Goal: Contribute content: Contribute content

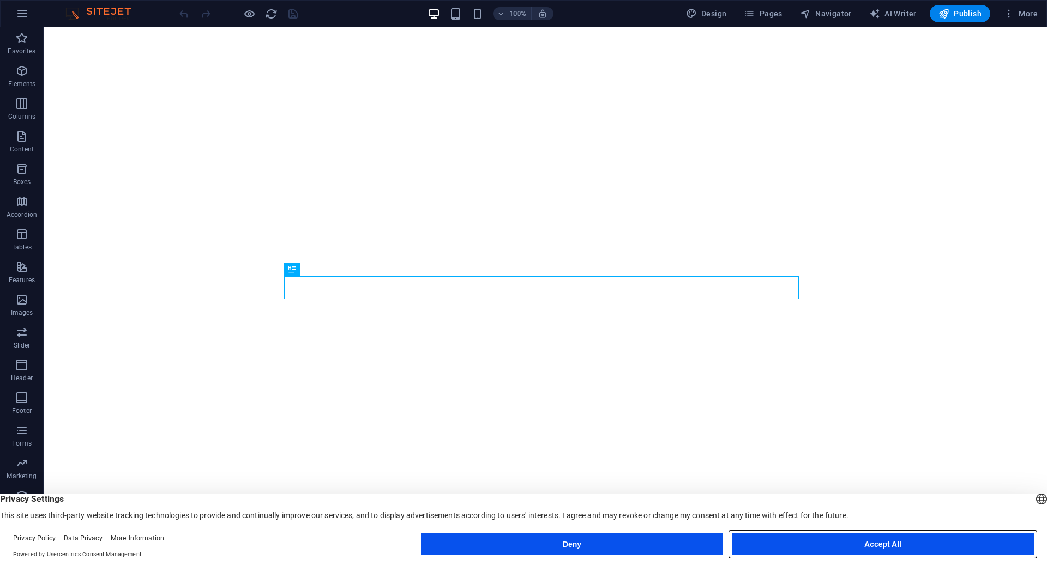
click at [939, 540] on button "Accept All" at bounding box center [882, 545] width 302 height 22
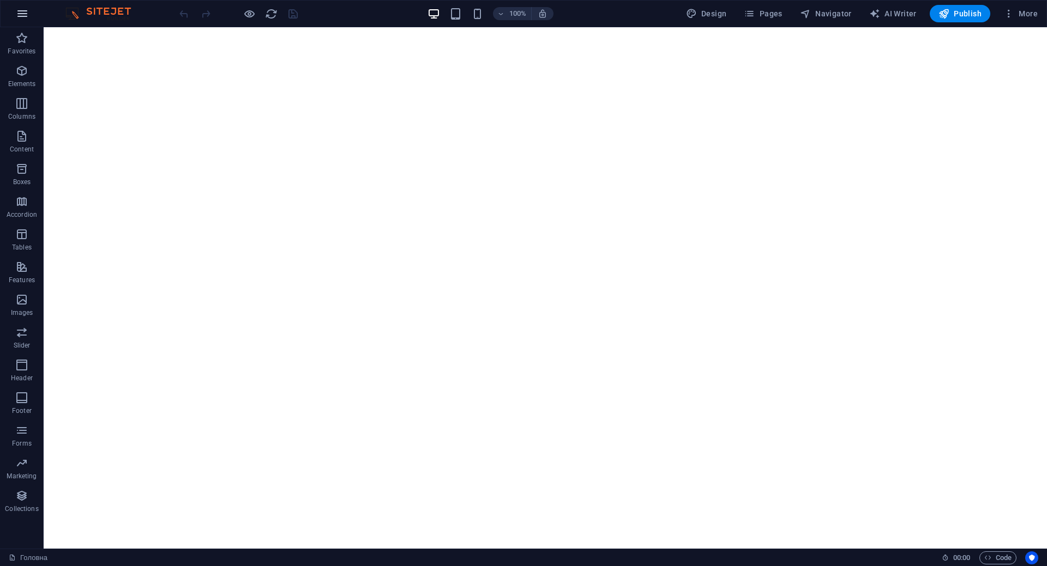
click at [25, 13] on icon "button" at bounding box center [22, 13] width 13 height 13
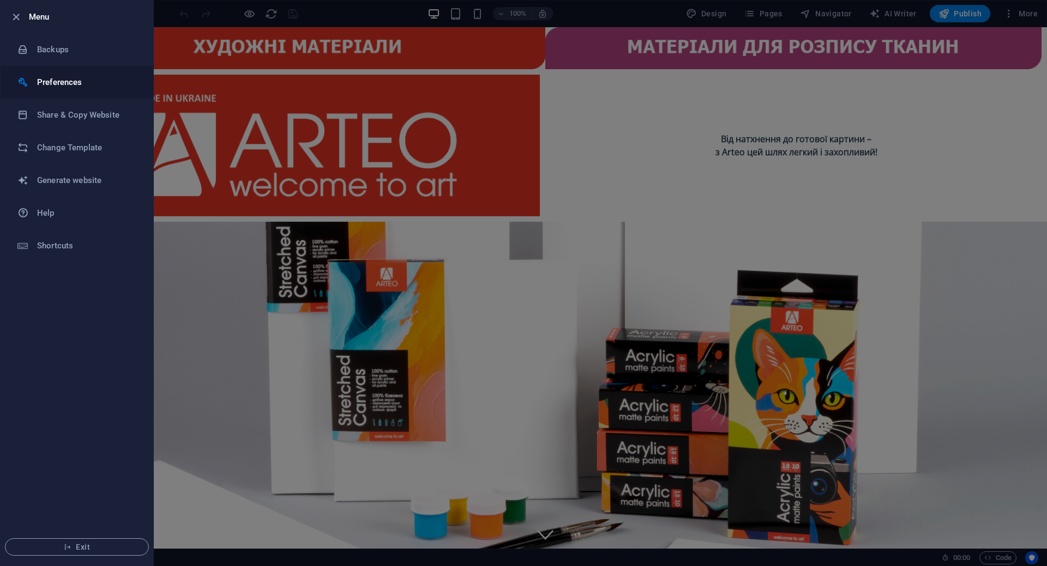
click at [87, 80] on h6 "Preferences" at bounding box center [87, 82] width 101 height 13
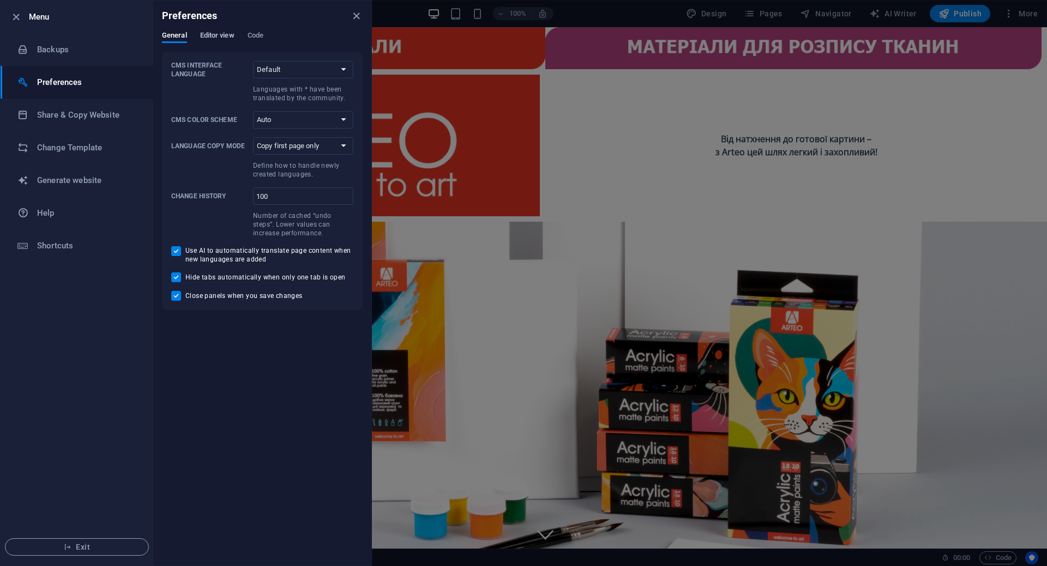
click at [210, 42] on button "Editor view" at bounding box center [217, 37] width 34 height 12
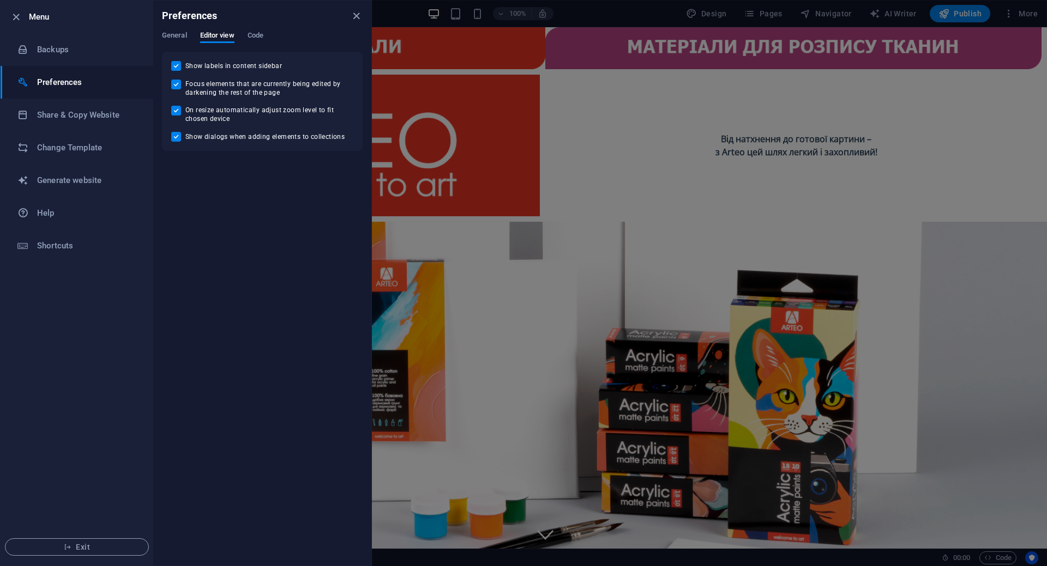
click at [249, 29] on div "Preferences" at bounding box center [262, 16] width 218 height 31
click at [251, 31] on span "Code" at bounding box center [255, 36] width 16 height 15
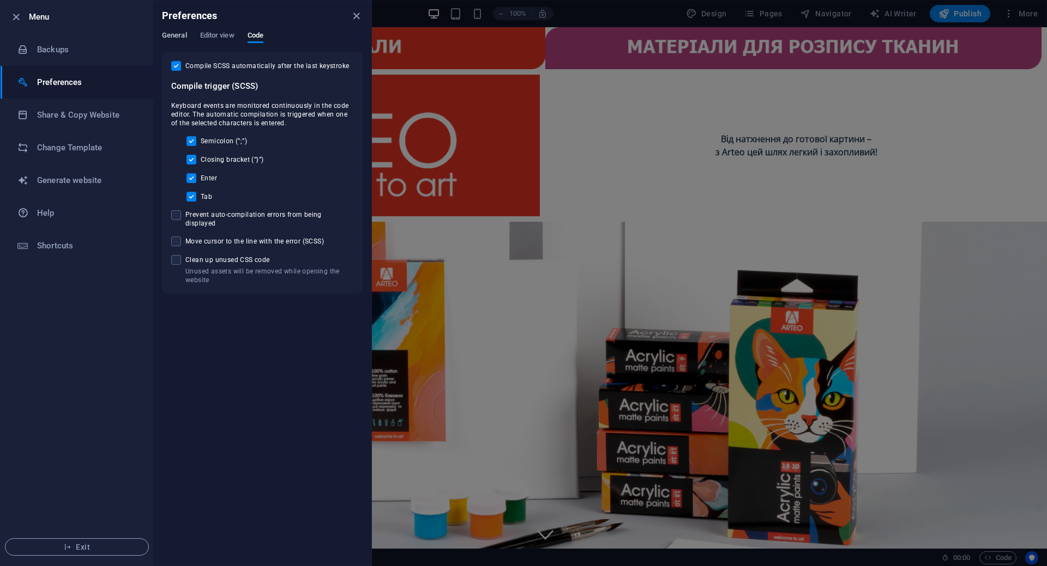
click at [177, 33] on span "General" at bounding box center [174, 36] width 25 height 15
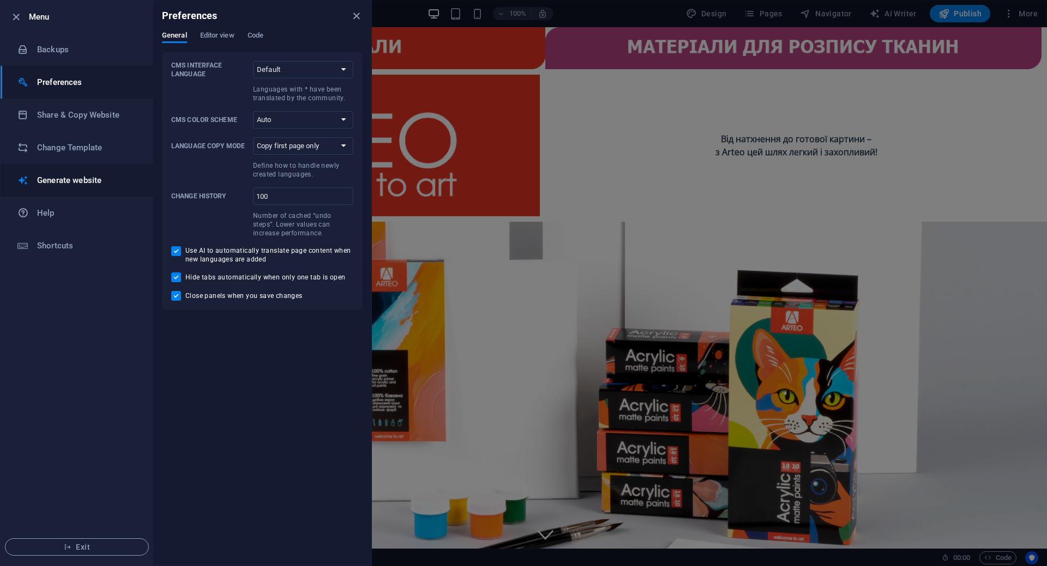
click at [84, 176] on h6 "Generate website" at bounding box center [87, 180] width 101 height 13
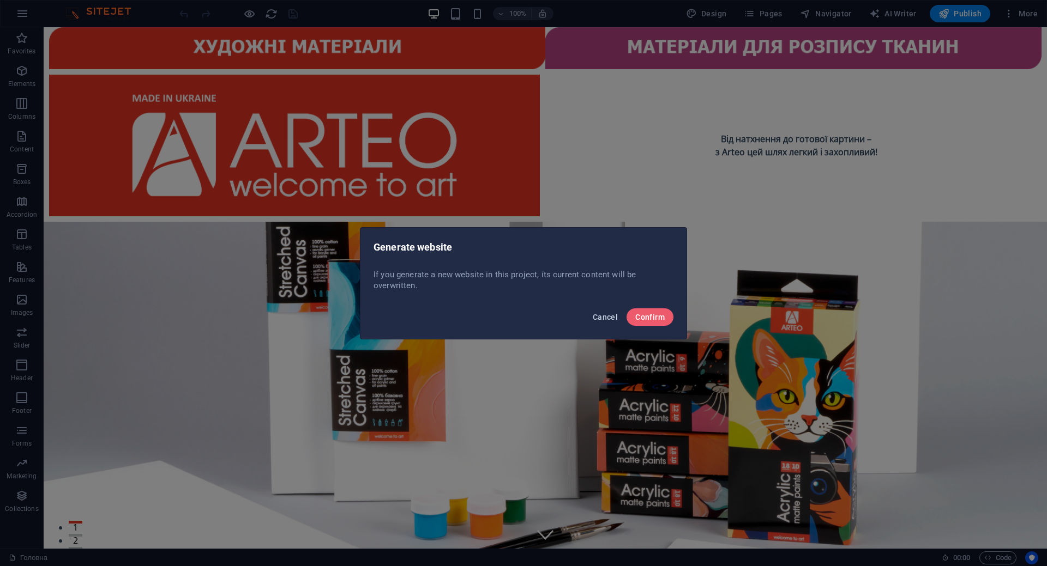
click at [600, 313] on span "Cancel" at bounding box center [604, 317] width 25 height 9
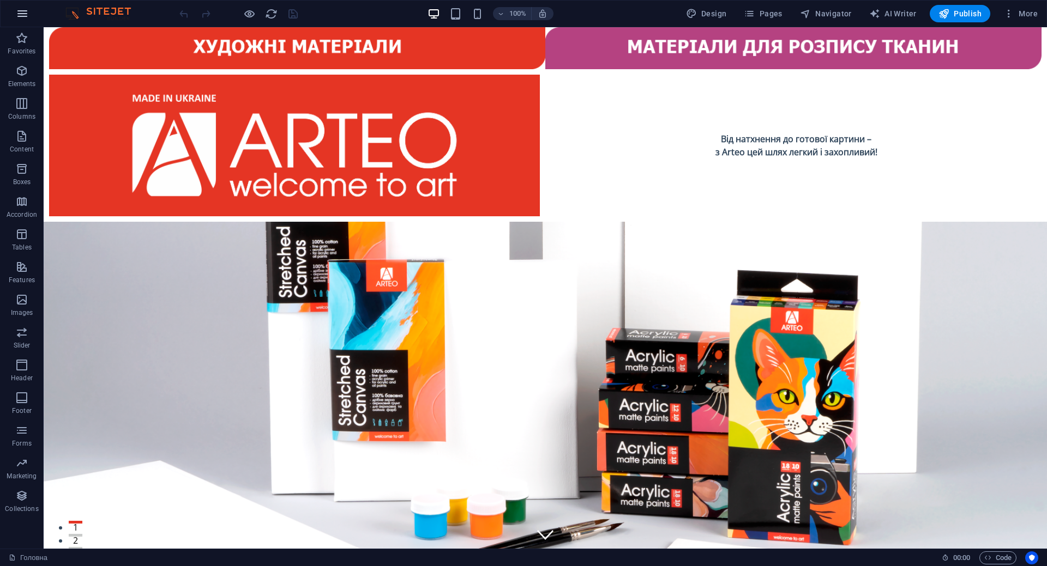
click at [21, 8] on icon "button" at bounding box center [22, 13] width 13 height 13
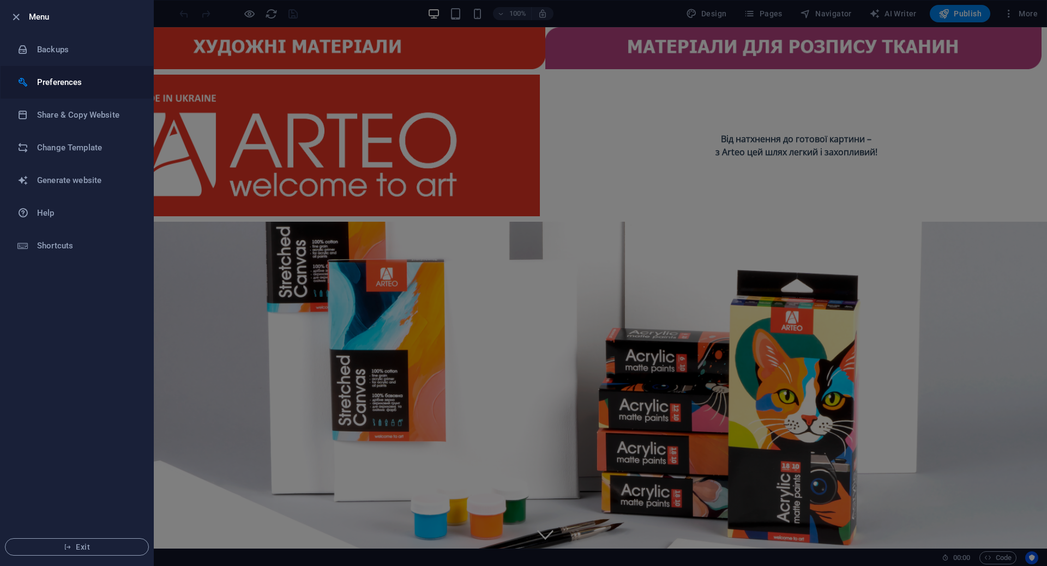
click at [57, 82] on h6 "Preferences" at bounding box center [87, 82] width 101 height 13
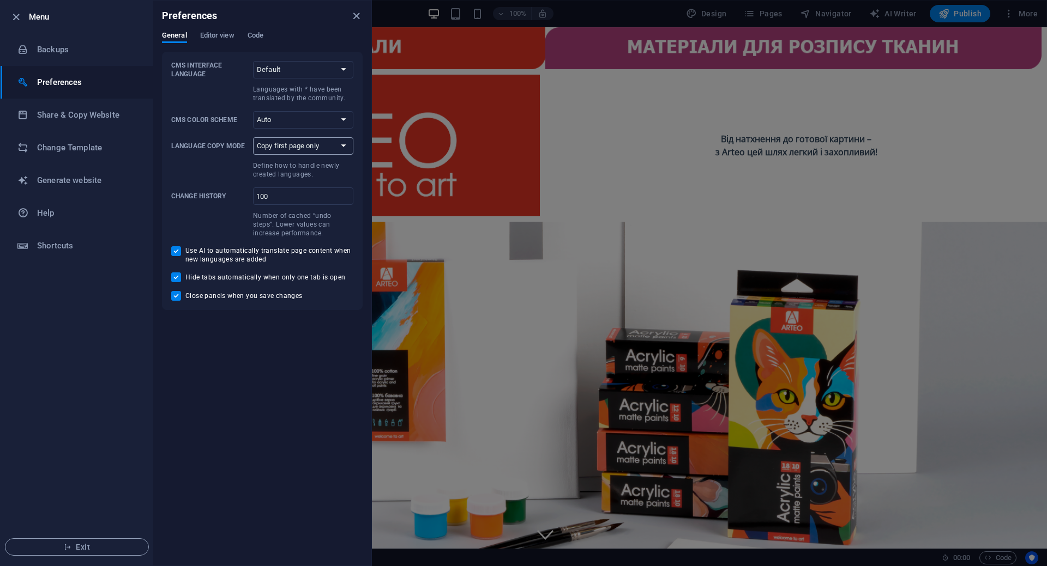
click at [346, 142] on select "Copy first page only Copy all pages" at bounding box center [303, 145] width 100 height 17
click at [297, 77] on select "Default Deutsch English Español Suomi* Français Magyar Italiano Nederlands Pols…" at bounding box center [303, 69] width 100 height 17
select select "ru"
click at [253, 61] on select "Default Deutsch English Español Suomi* Français Magyar Italiano Nederlands Pols…" at bounding box center [303, 69] width 100 height 17
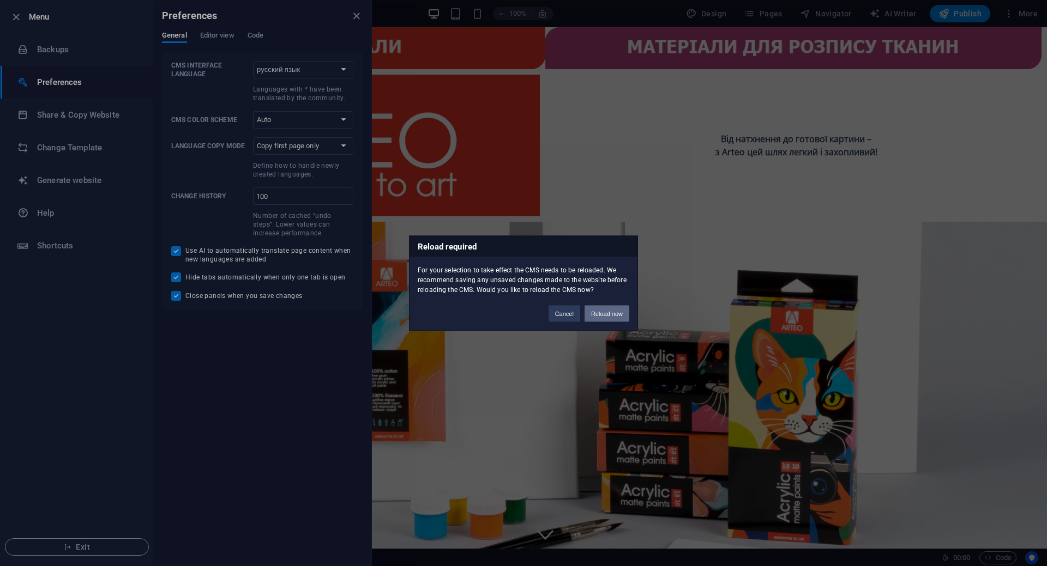
click at [596, 309] on button "Reload now" at bounding box center [606, 313] width 45 height 16
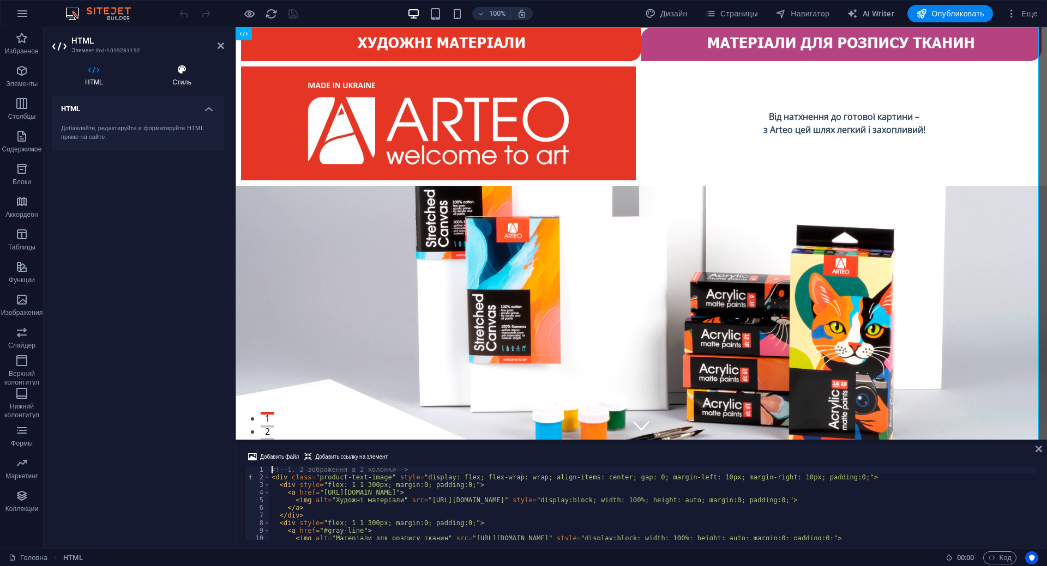
click at [183, 74] on icon at bounding box center [182, 69] width 84 height 11
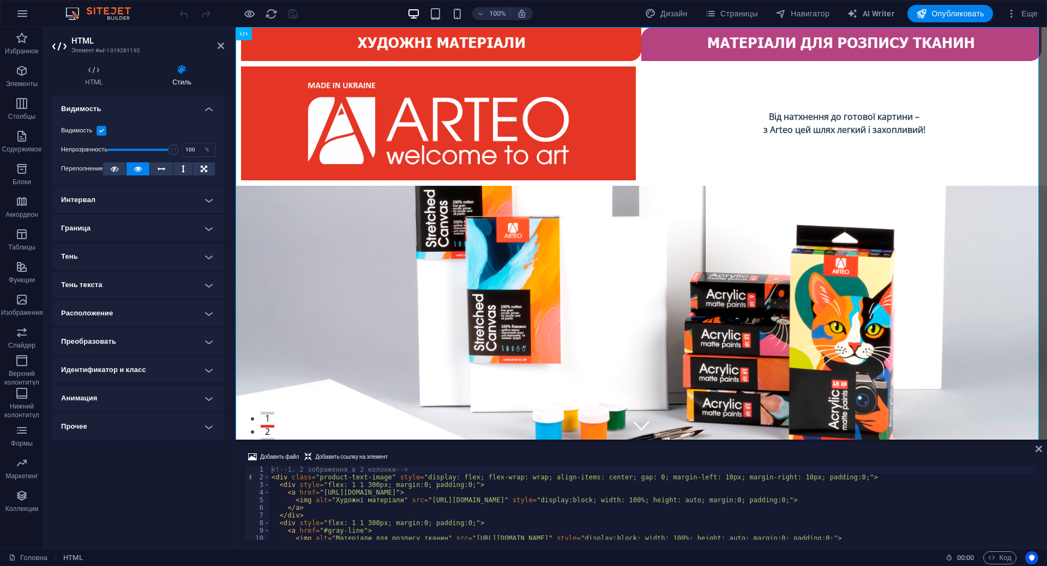
click at [210, 335] on h4 "Преобразовать" at bounding box center [138, 342] width 172 height 26
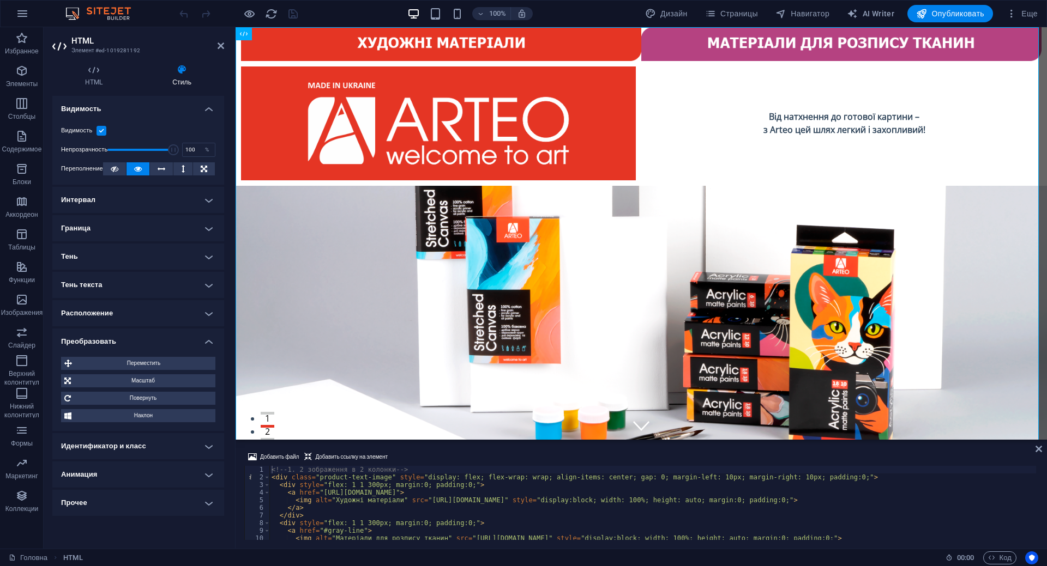
click at [209, 315] on h4 "Расположение" at bounding box center [138, 313] width 172 height 26
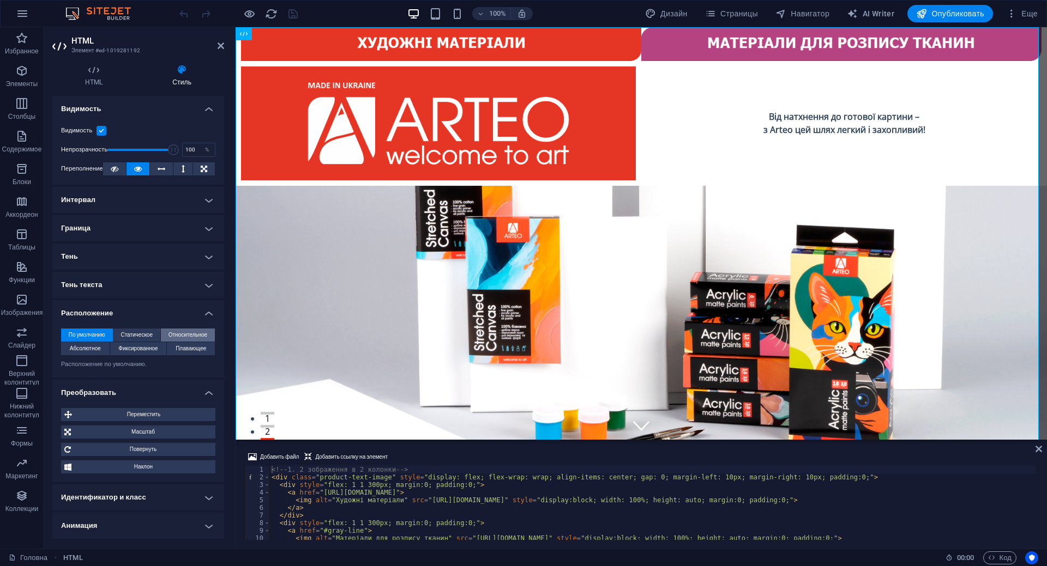
click at [178, 331] on span "Относительное" at bounding box center [187, 335] width 39 height 13
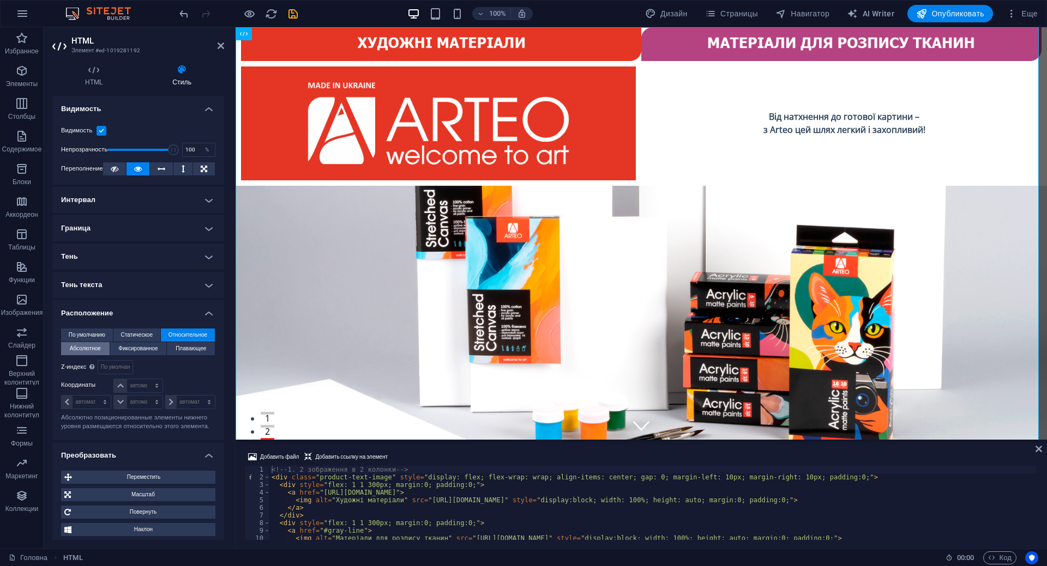
click at [75, 347] on span "Абсолютное" at bounding box center [85, 348] width 31 height 13
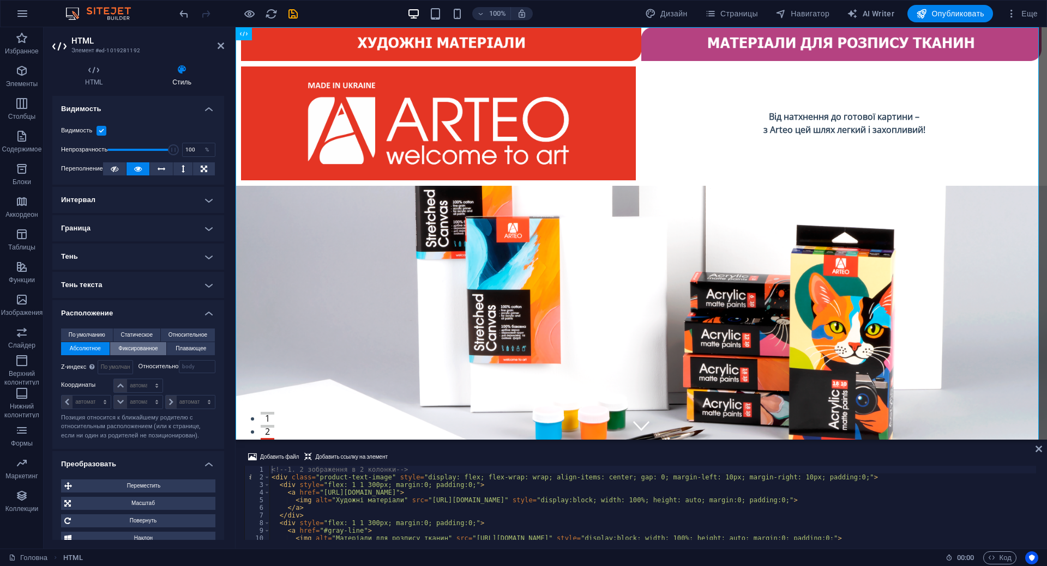
click at [132, 346] on span "Фиксированное" at bounding box center [137, 348] width 39 height 13
click at [189, 347] on span "Плавающее" at bounding box center [191, 348] width 31 height 13
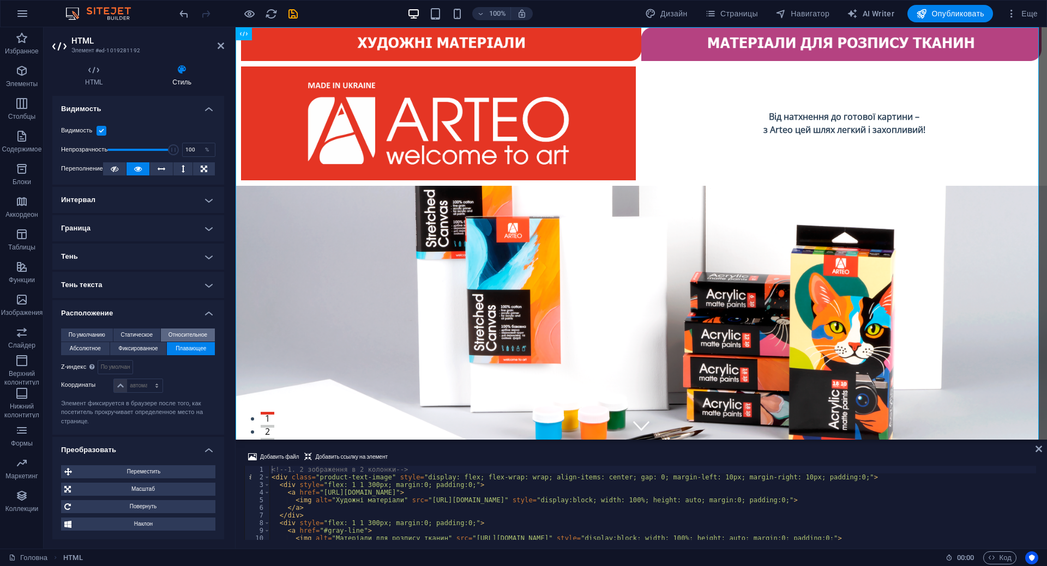
click at [186, 335] on span "Относительное" at bounding box center [187, 335] width 39 height 13
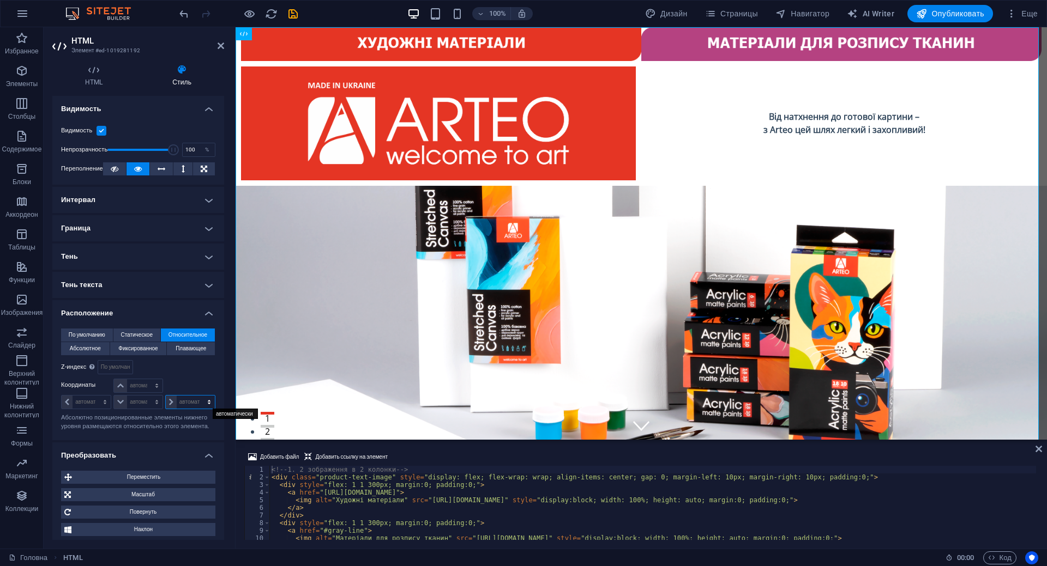
click at [204, 401] on select "автоматически px rem % em" at bounding box center [190, 402] width 49 height 13
select select "px"
click at [197, 396] on select "автоматически px rem % em" at bounding box center [190, 402] width 49 height 13
type input "3"
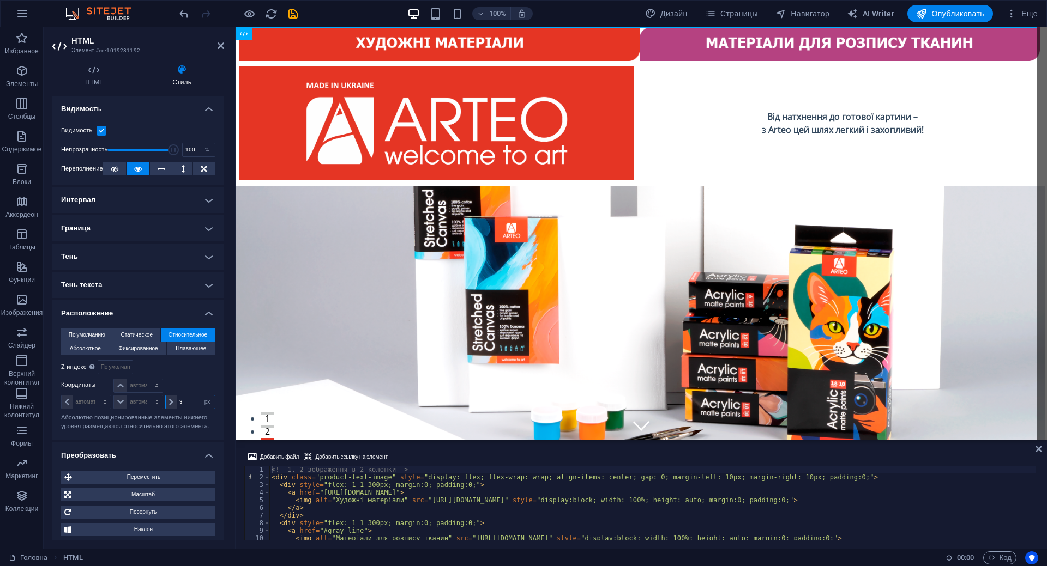
drag, startPoint x: 185, startPoint y: 406, endPoint x: 170, endPoint y: 409, distance: 16.0
click at [170, 409] on div "3 автоматически px rem % em" at bounding box center [190, 402] width 50 height 14
click at [93, 330] on span "По умолчанию" at bounding box center [87, 335] width 37 height 13
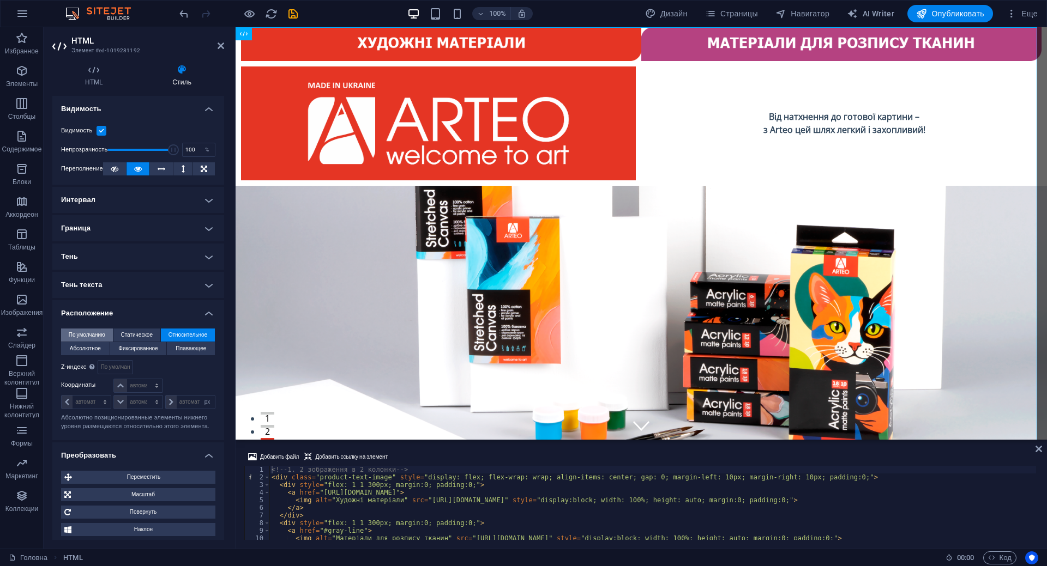
select select "DISABLED_OPTION_VALUE"
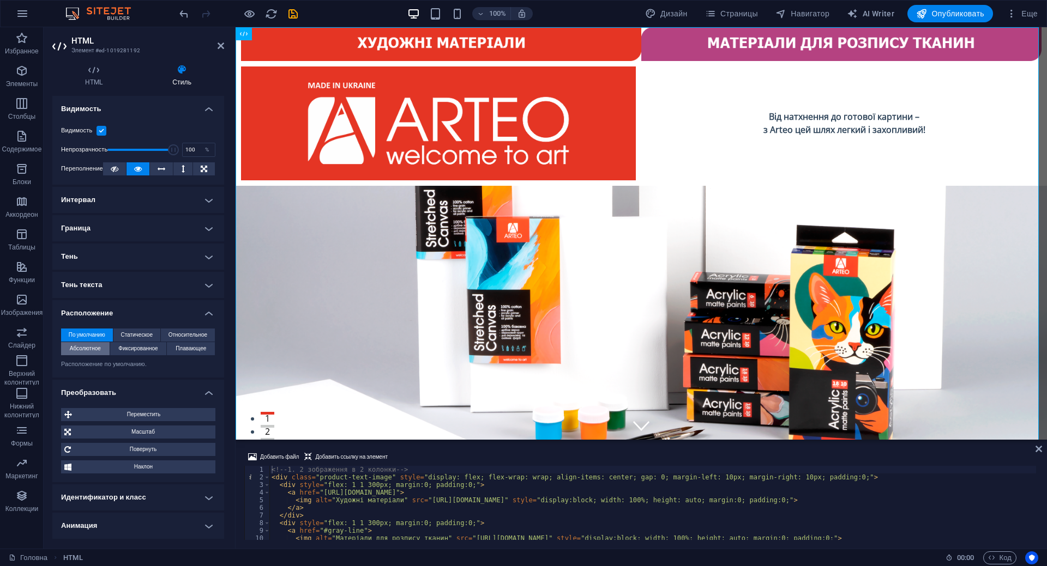
click at [85, 350] on span "Абсолютное" at bounding box center [85, 348] width 31 height 13
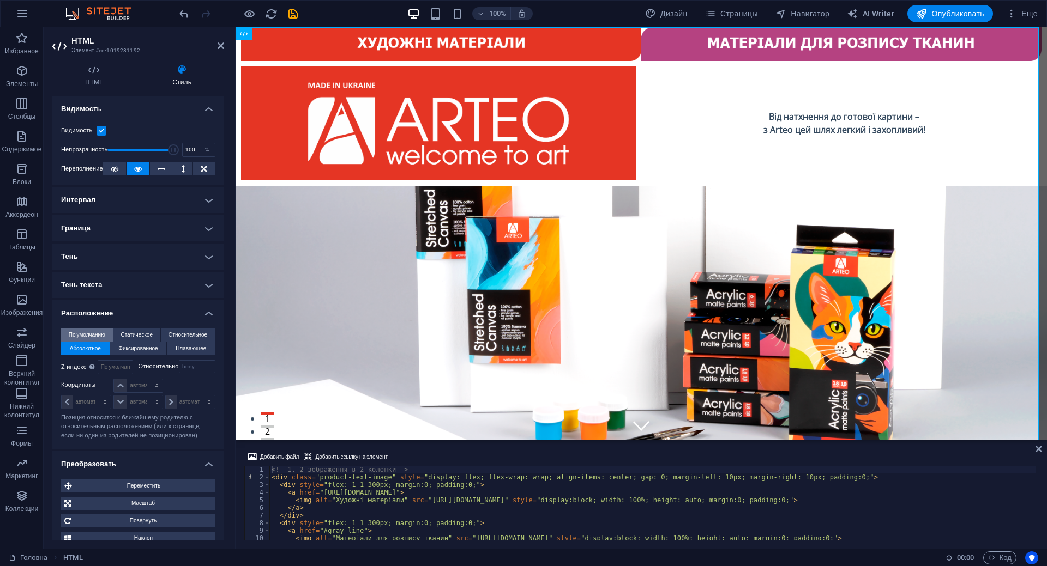
click at [95, 331] on span "По умолчанию" at bounding box center [87, 335] width 37 height 13
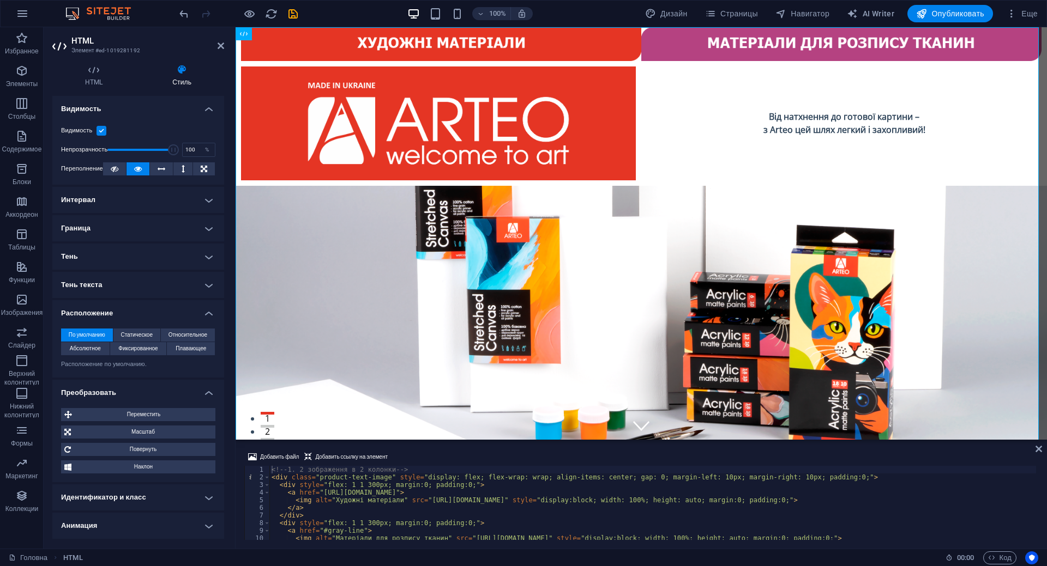
click at [205, 315] on h4 "Расположение" at bounding box center [138, 310] width 172 height 20
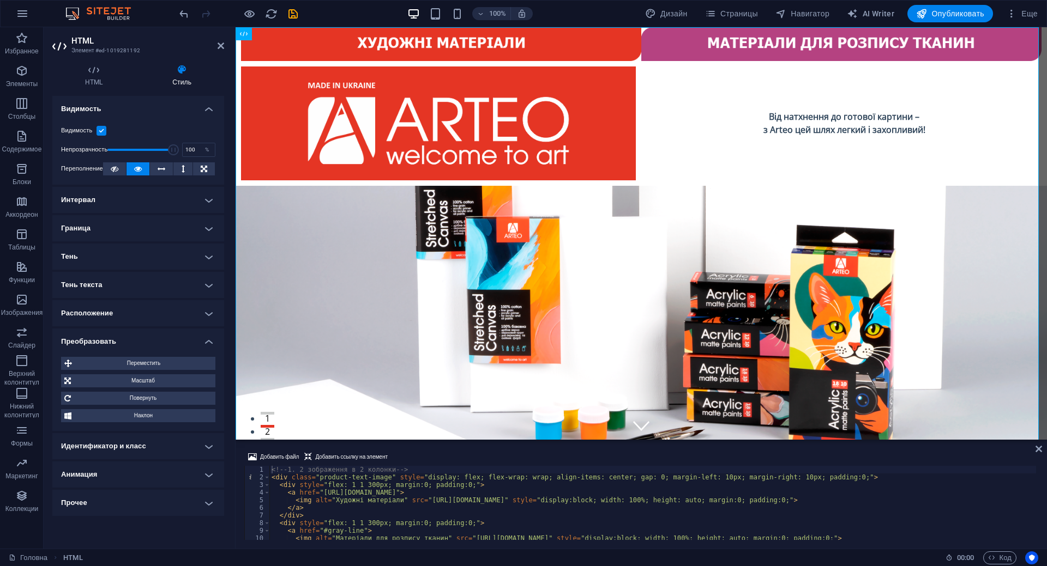
click at [209, 202] on h4 "Интервал" at bounding box center [138, 200] width 172 height 26
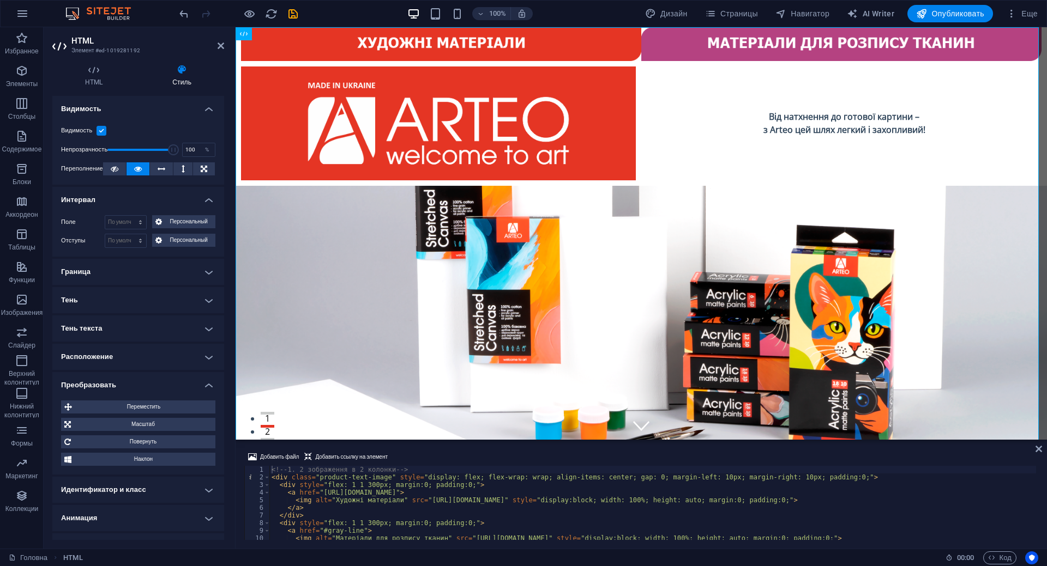
click at [209, 202] on h4 "Интервал" at bounding box center [138, 197] width 172 height 20
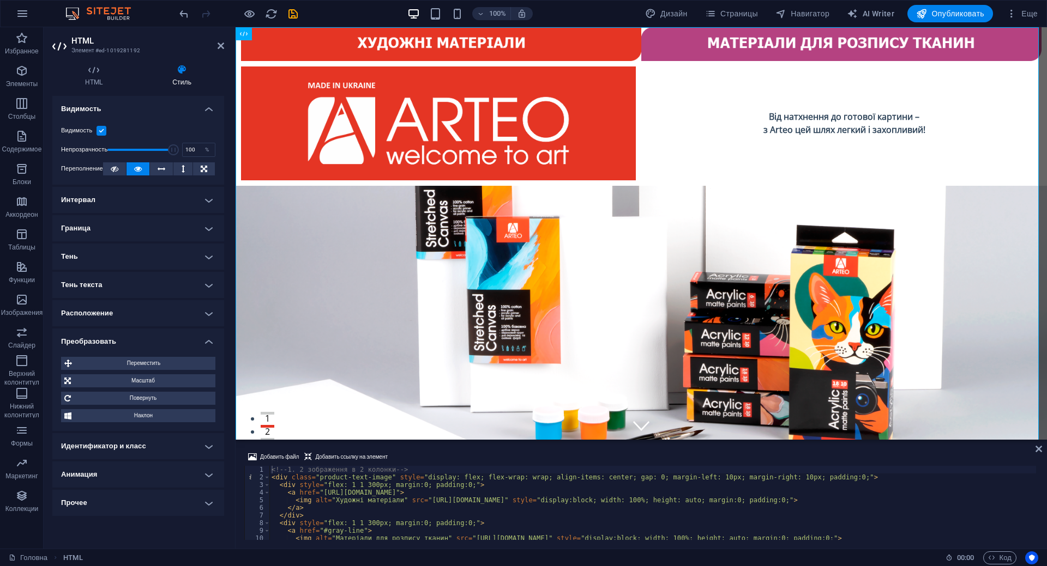
click at [205, 246] on h4 "Тень" at bounding box center [138, 257] width 172 height 26
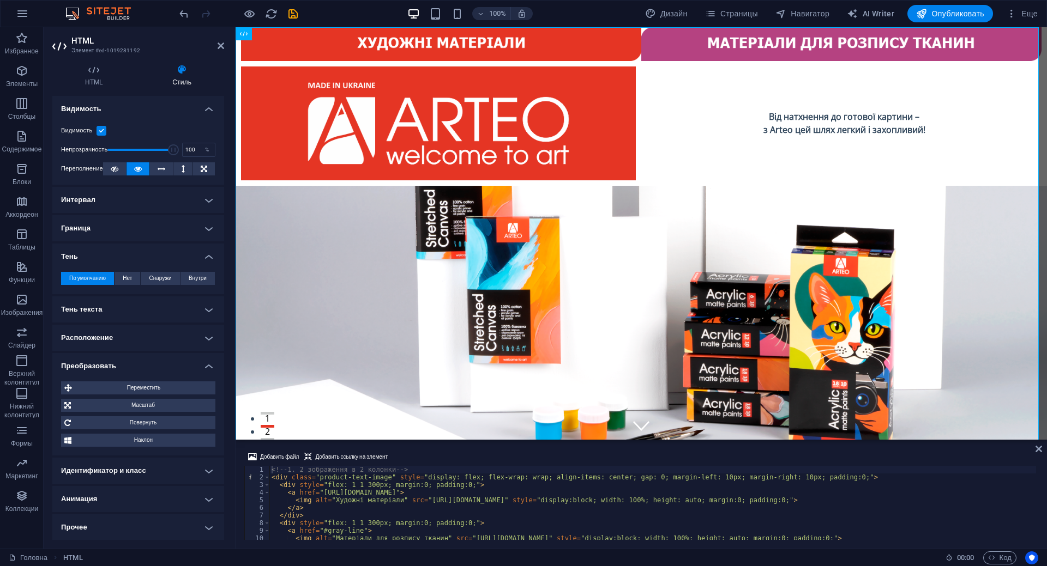
click at [205, 246] on h4 "Тень" at bounding box center [138, 254] width 172 height 20
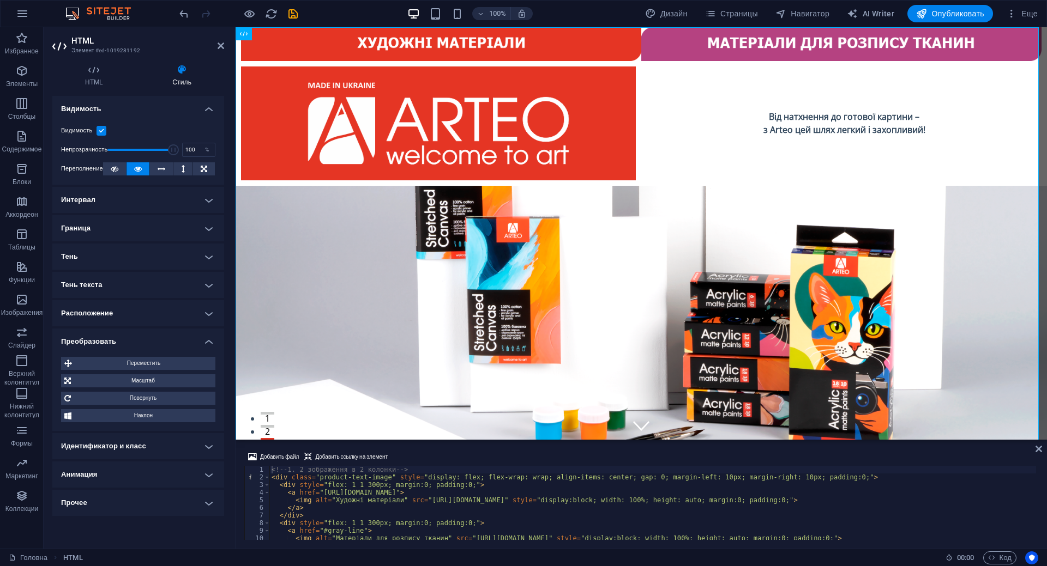
click at [207, 476] on h4 "Анимация" at bounding box center [138, 475] width 172 height 26
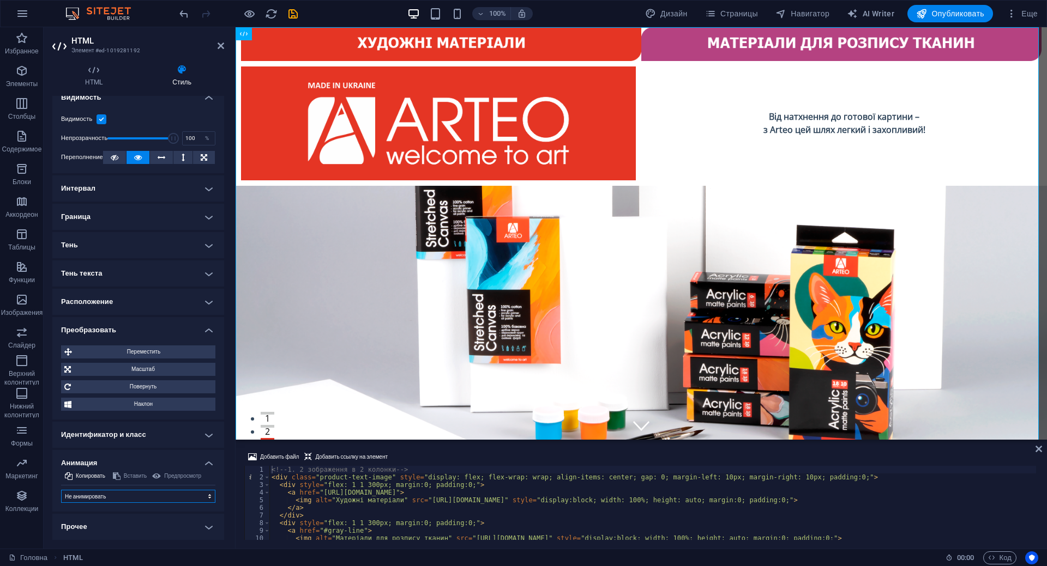
click at [200, 497] on select "Не анимировать Показать / скрыть Сдвинуть вверх / вниз Увеличить/уменьшить Сдви…" at bounding box center [138, 496] width 154 height 13
click at [140, 293] on h4 "Расположение" at bounding box center [138, 302] width 172 height 26
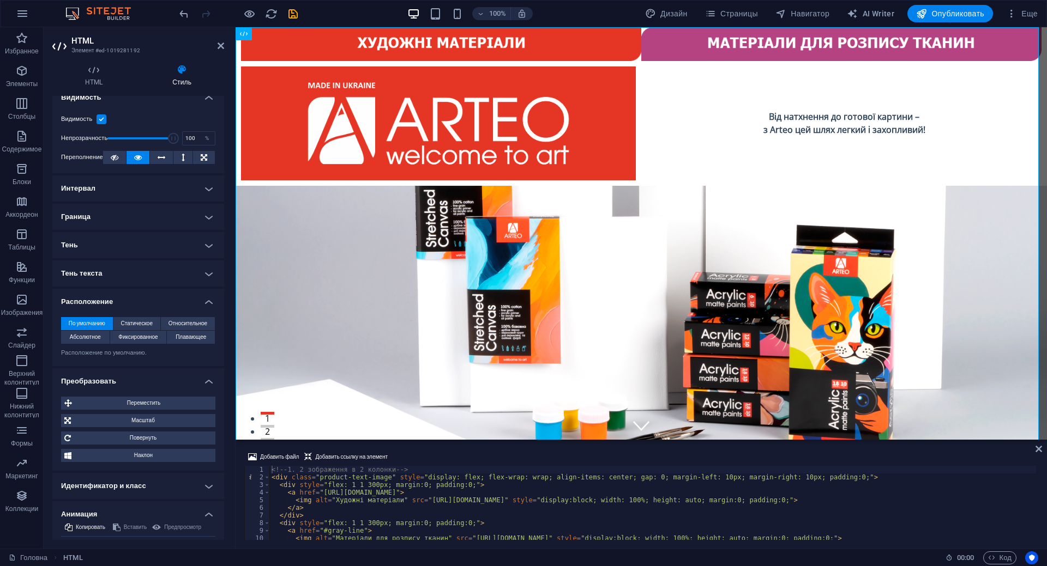
click at [202, 377] on h4 "Преобразовать" at bounding box center [138, 378] width 172 height 20
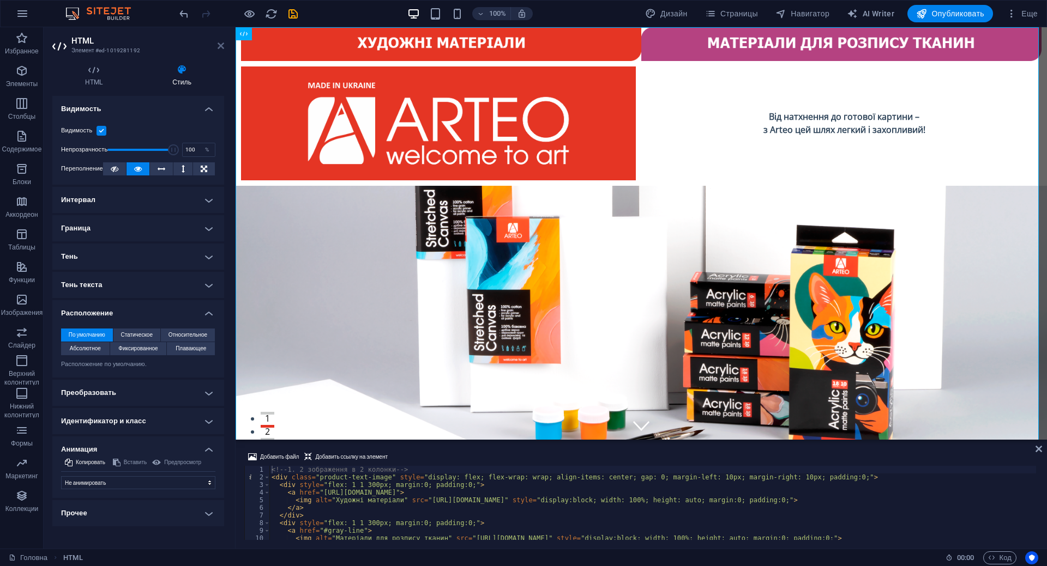
click at [220, 45] on icon at bounding box center [220, 45] width 7 height 9
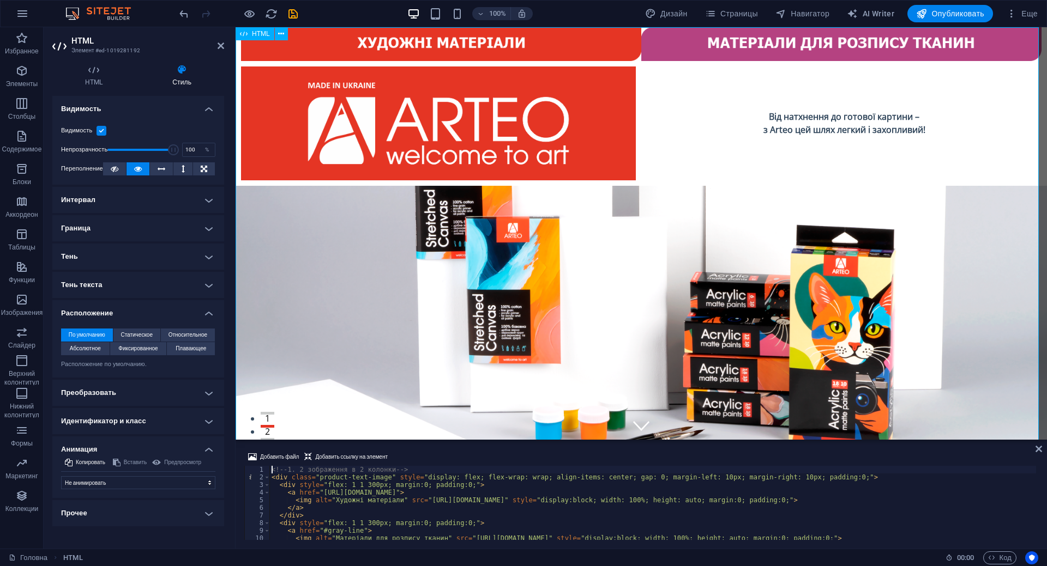
click at [221, 45] on icon at bounding box center [220, 45] width 7 height 9
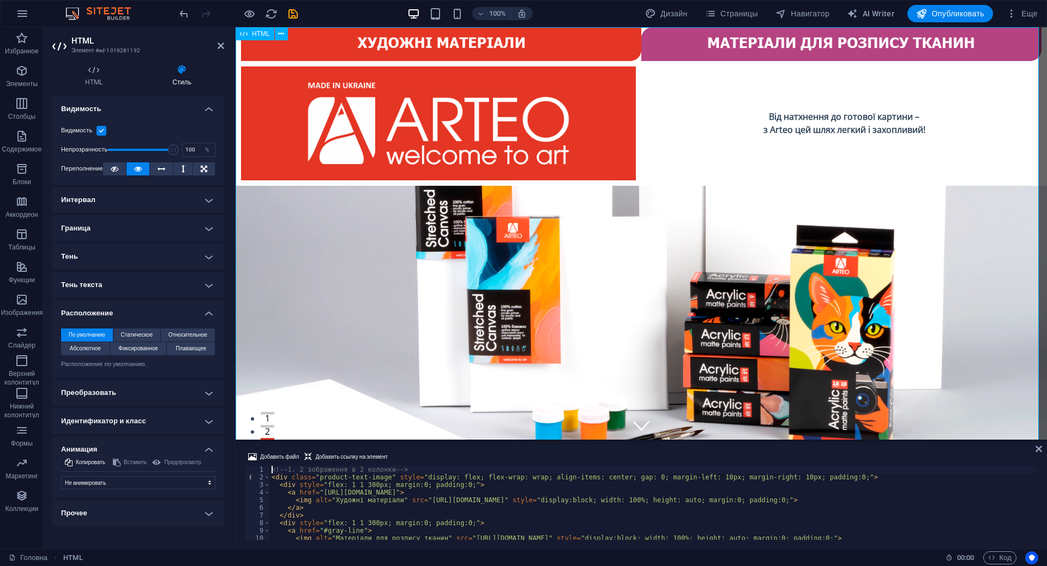
click at [222, 42] on icon at bounding box center [220, 45] width 7 height 9
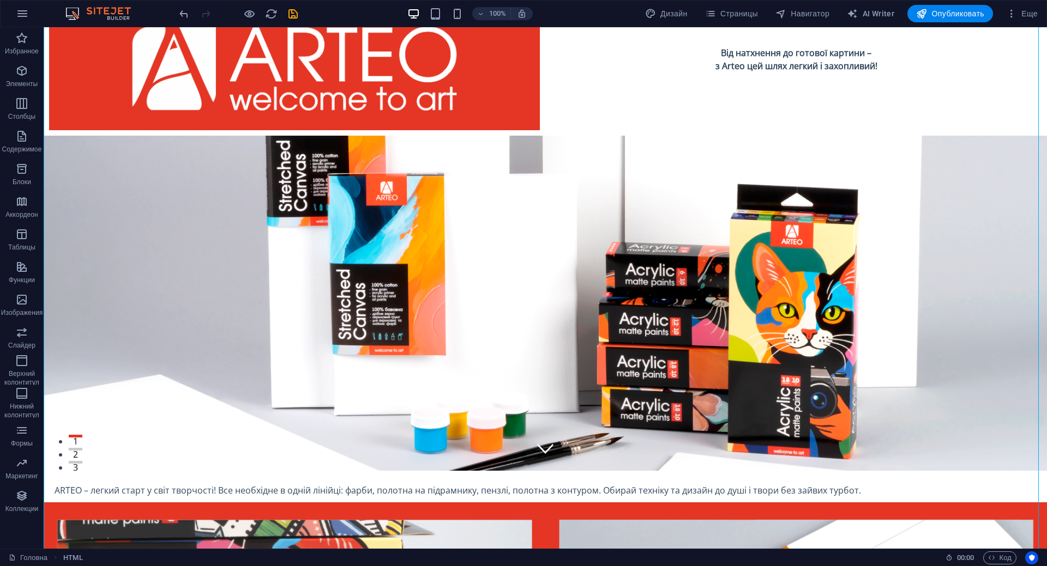
scroll to position [273, 0]
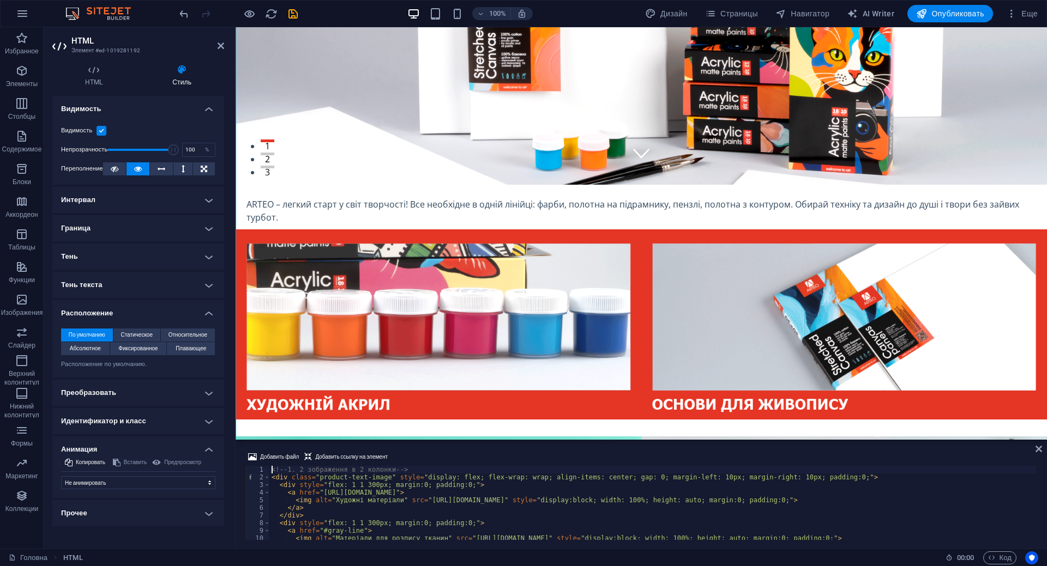
scroll to position [237, 0]
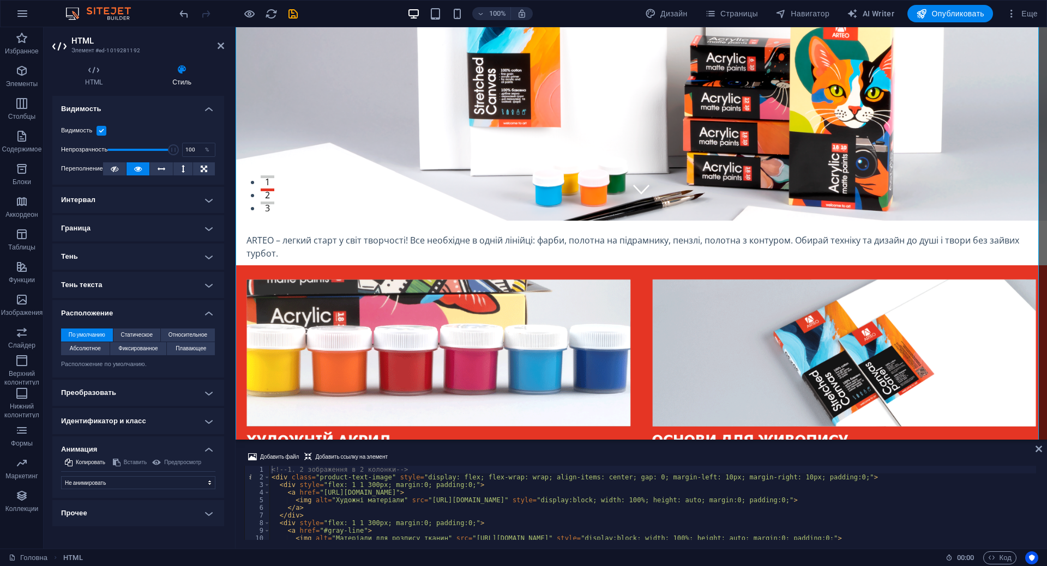
click at [100, 132] on label at bounding box center [101, 131] width 10 height 10
click at [0, 0] on input "Видимость" at bounding box center [0, 0] width 0 height 0
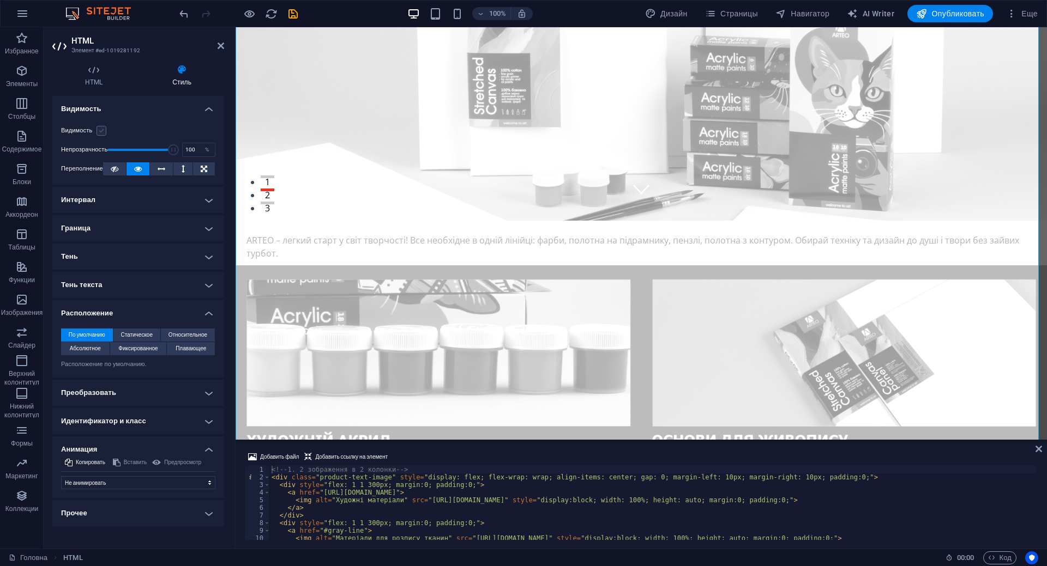
click at [100, 132] on label at bounding box center [101, 131] width 10 height 10
click at [0, 0] on input "Видимость" at bounding box center [0, 0] width 0 height 0
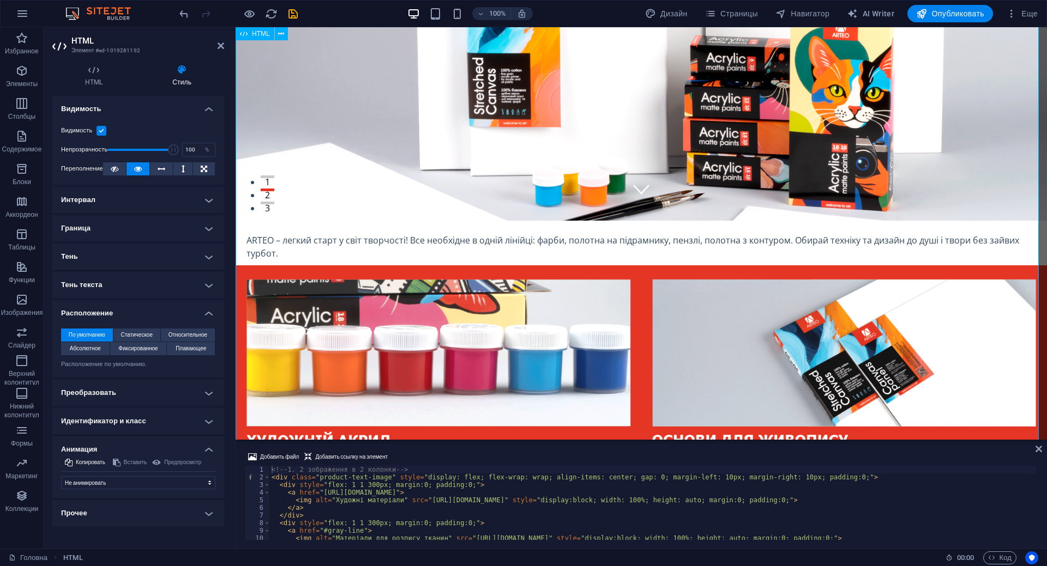
drag, startPoint x: 244, startPoint y: 234, endPoint x: 278, endPoint y: 248, distance: 36.4
drag, startPoint x: 271, startPoint y: 250, endPoint x: 246, endPoint y: 234, distance: 29.4
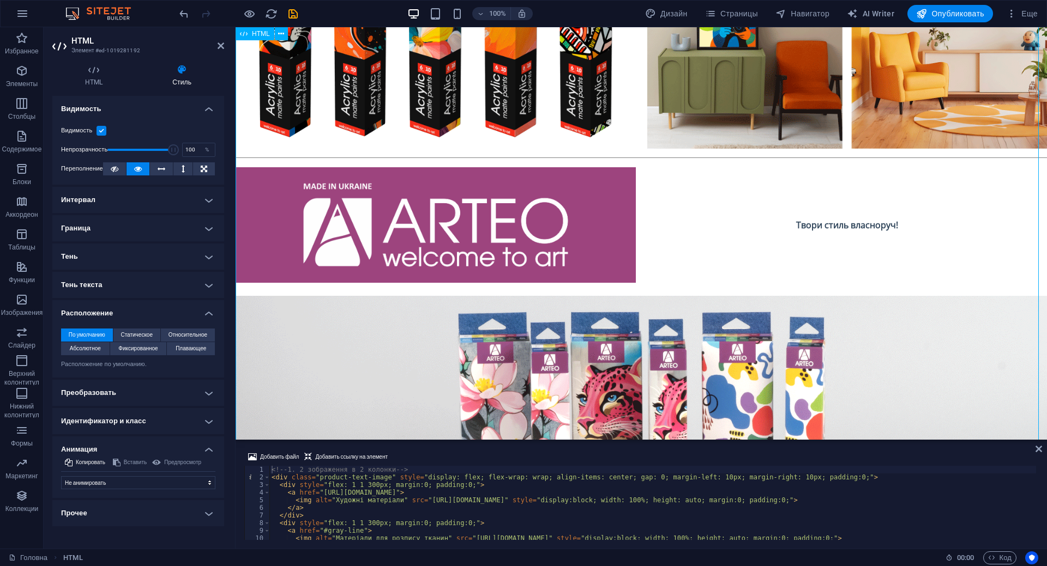
scroll to position [1199, 0]
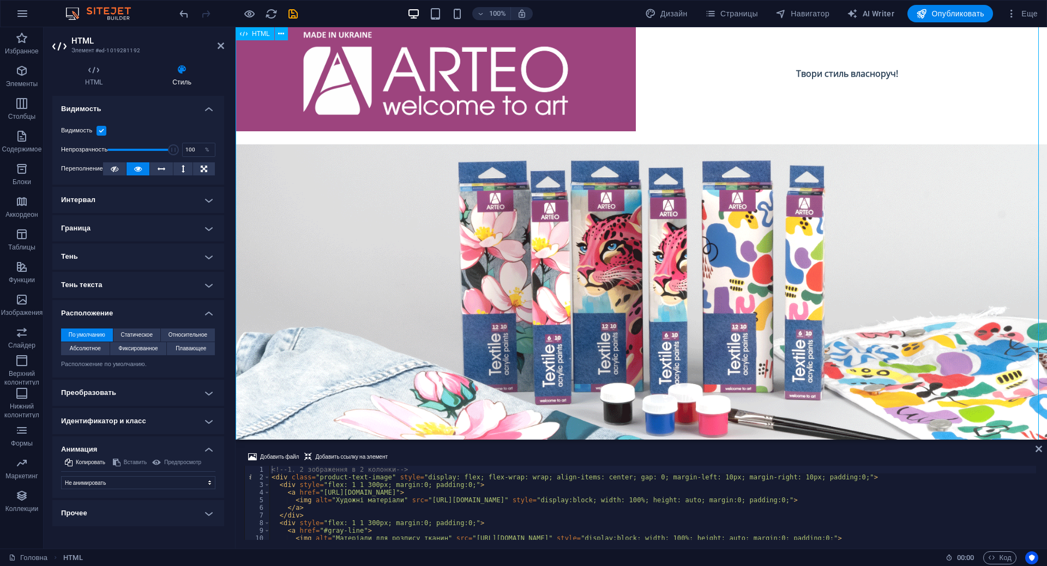
drag, startPoint x: 588, startPoint y: 468, endPoint x: 332, endPoint y: 317, distance: 296.4
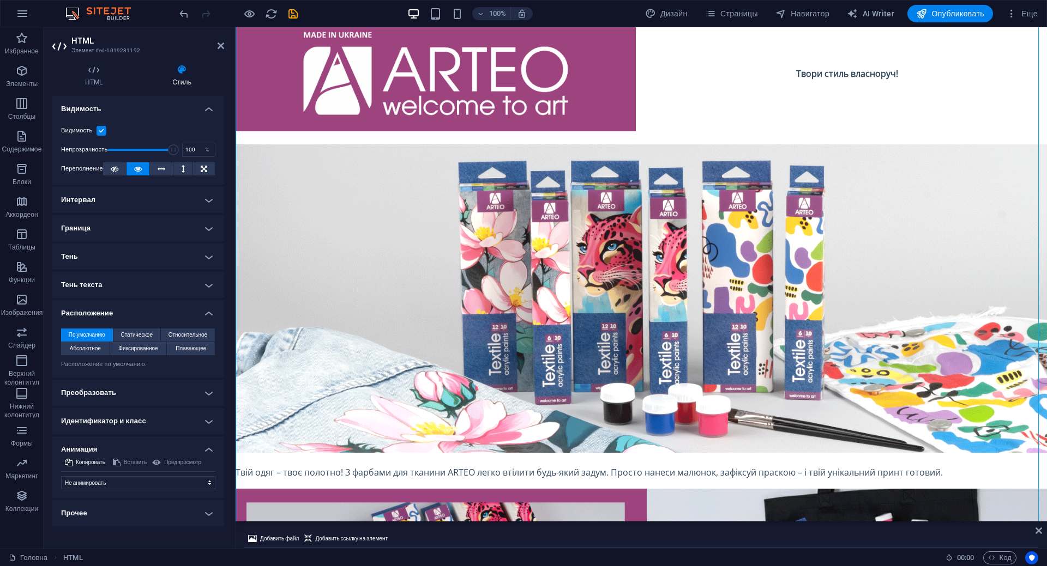
click at [419, 555] on div "Головна HTML" at bounding box center [473, 558] width 928 height 13
click at [666, 19] on span "Дизайн" at bounding box center [666, 13] width 43 height 11
select select "rem"
select select "200"
select select "px"
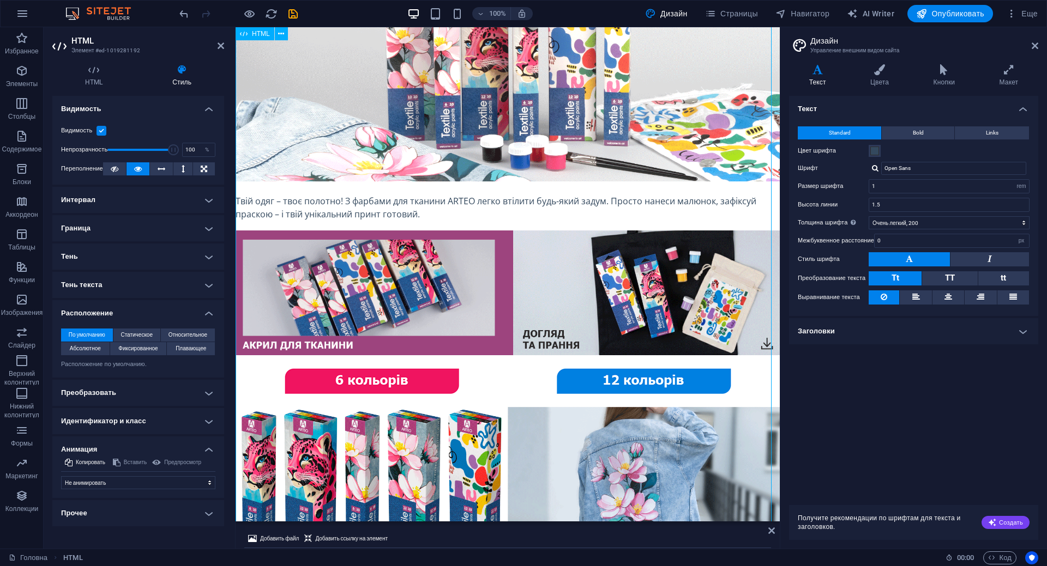
scroll to position [1145, 0]
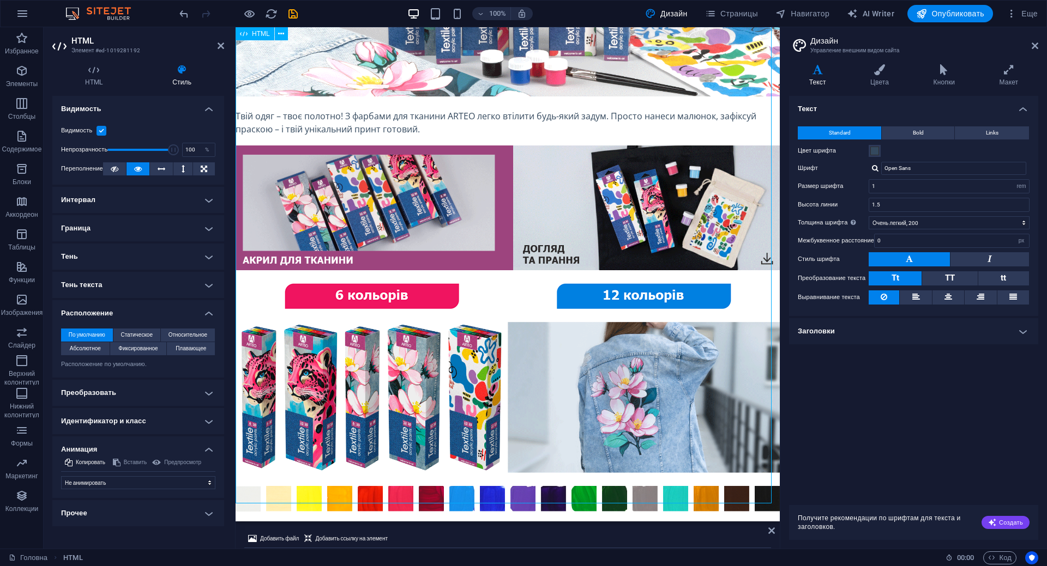
drag, startPoint x: 496, startPoint y: 214, endPoint x: 496, endPoint y: 288, distance: 74.1
drag, startPoint x: 574, startPoint y: 193, endPoint x: 572, endPoint y: 251, distance: 57.3
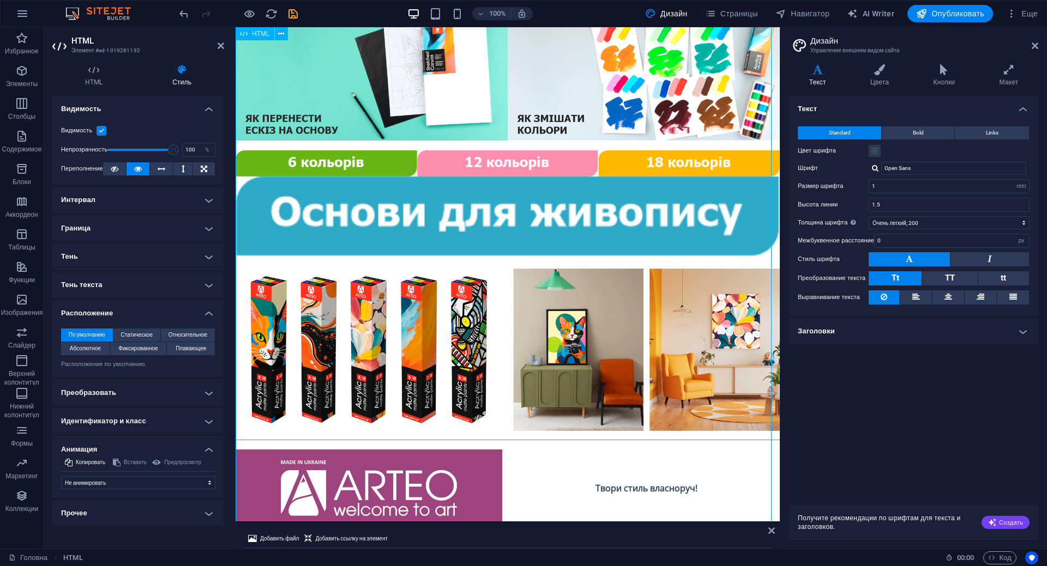
scroll to position [437, 0]
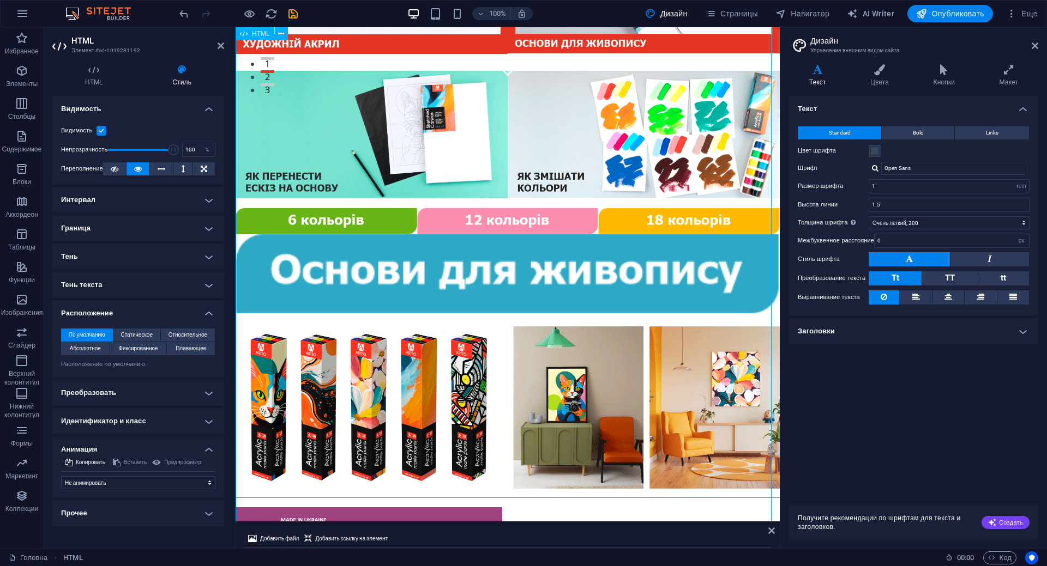
click at [398, 134] on div "Від натхнення до готової картини – з Arteo цей шлях легкий і захопливий! ARTEO …" at bounding box center [507, 412] width 544 height 1643
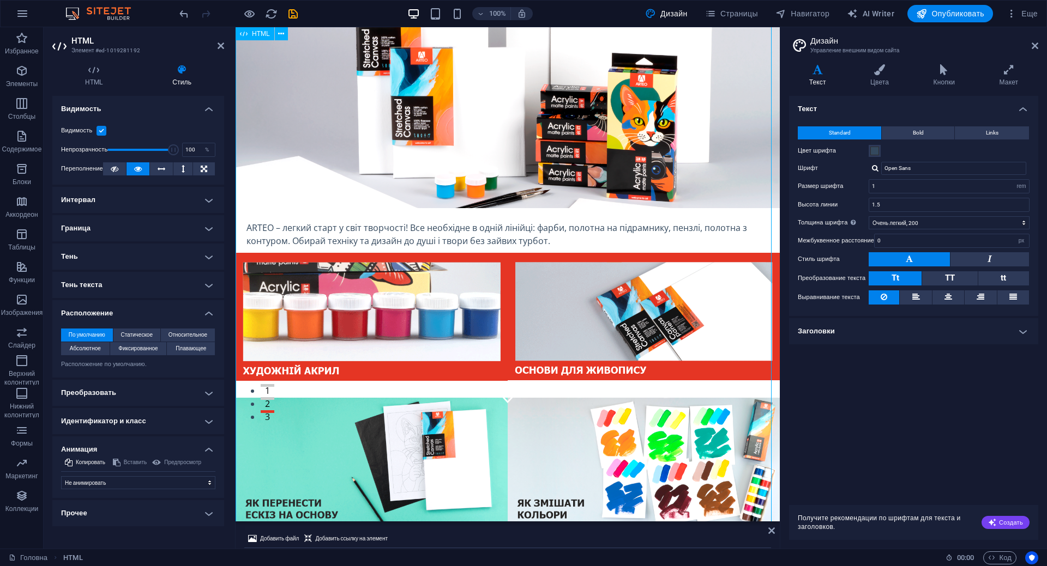
scroll to position [0, 0]
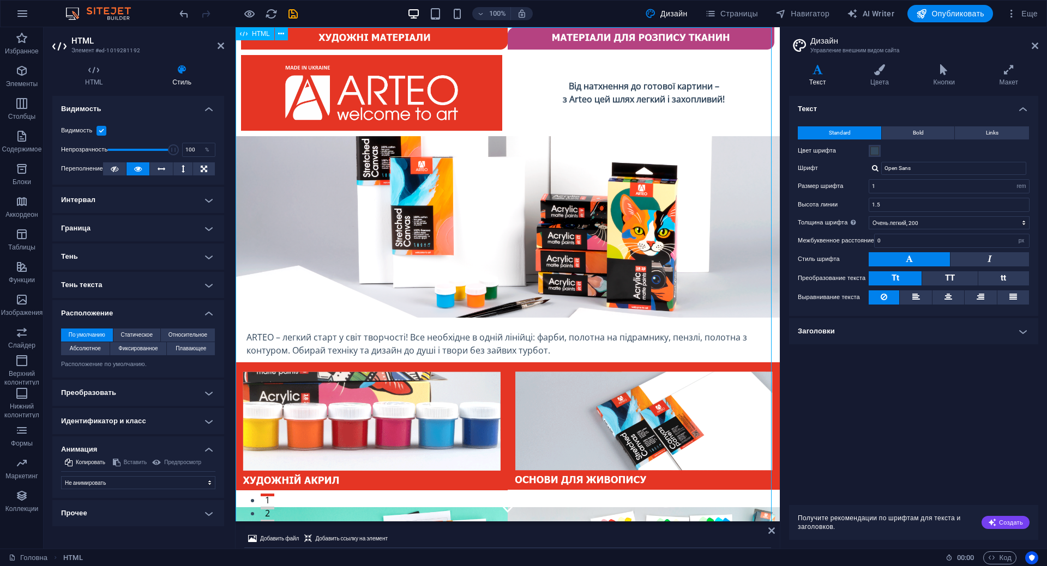
click at [252, 37] on span "HTML" at bounding box center [261, 34] width 18 height 7
drag, startPoint x: 443, startPoint y: 117, endPoint x: 454, endPoint y: 192, distance: 76.0
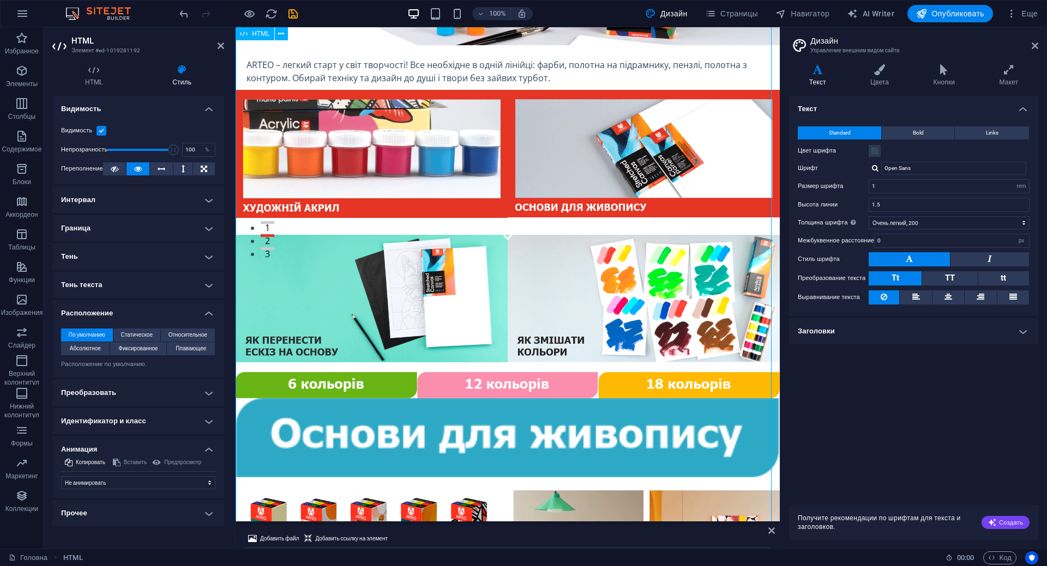
scroll to position [545, 0]
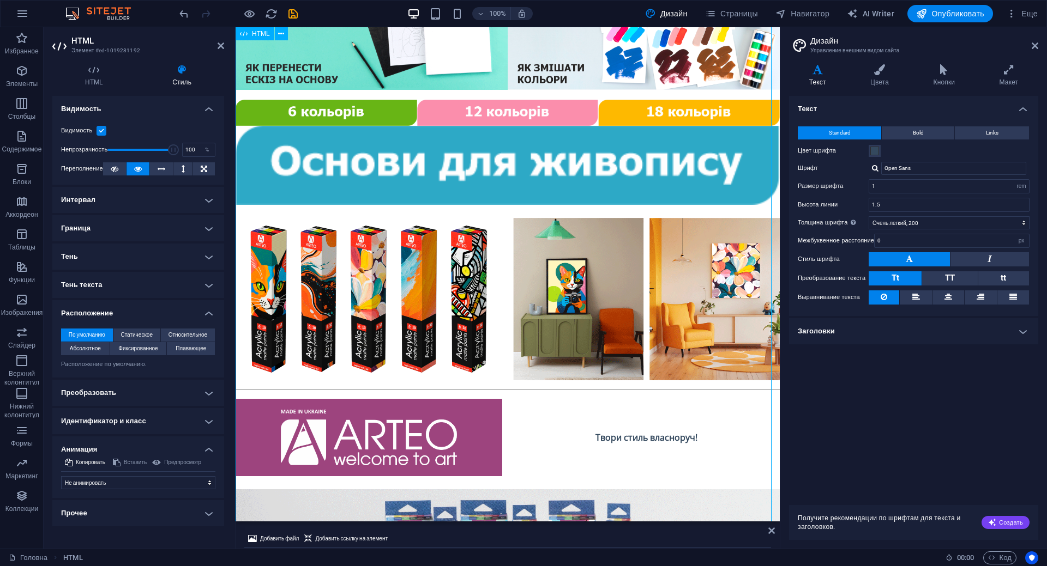
click at [560, 181] on div "Від натхнення до готової картини – з Arteo цей шлях легкий і захопливий! ARTEO …" at bounding box center [507, 303] width 544 height 1643
click at [1031, 46] on icon at bounding box center [1034, 45] width 7 height 9
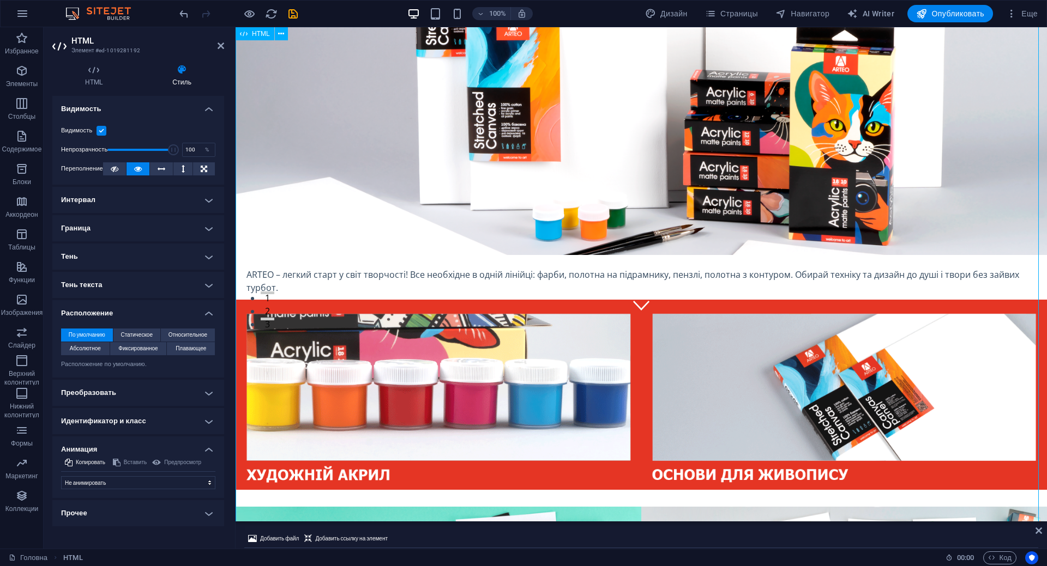
scroll to position [0, 0]
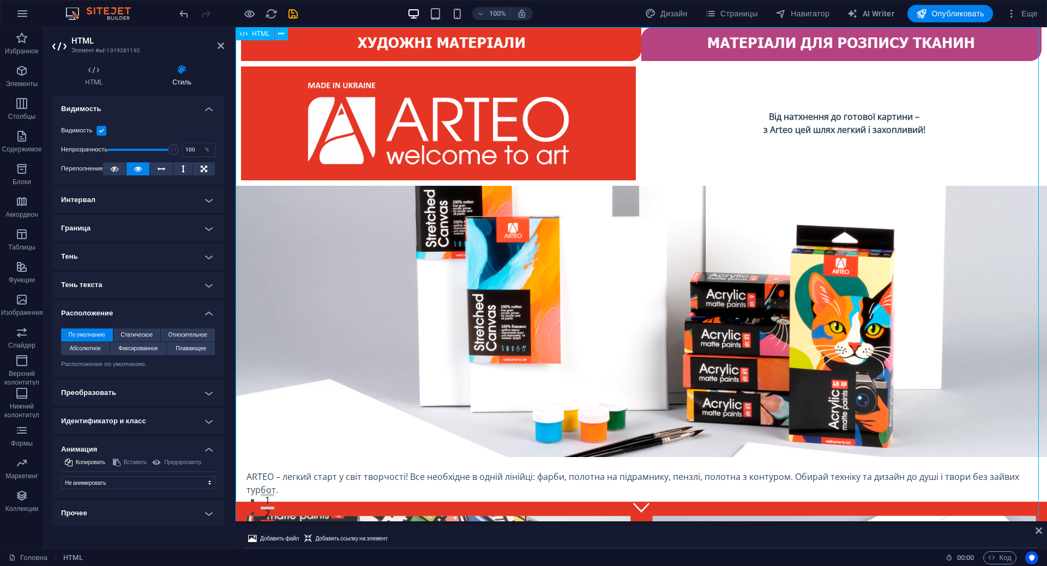
drag, startPoint x: 446, startPoint y: 115, endPoint x: 490, endPoint y: 180, distance: 78.2
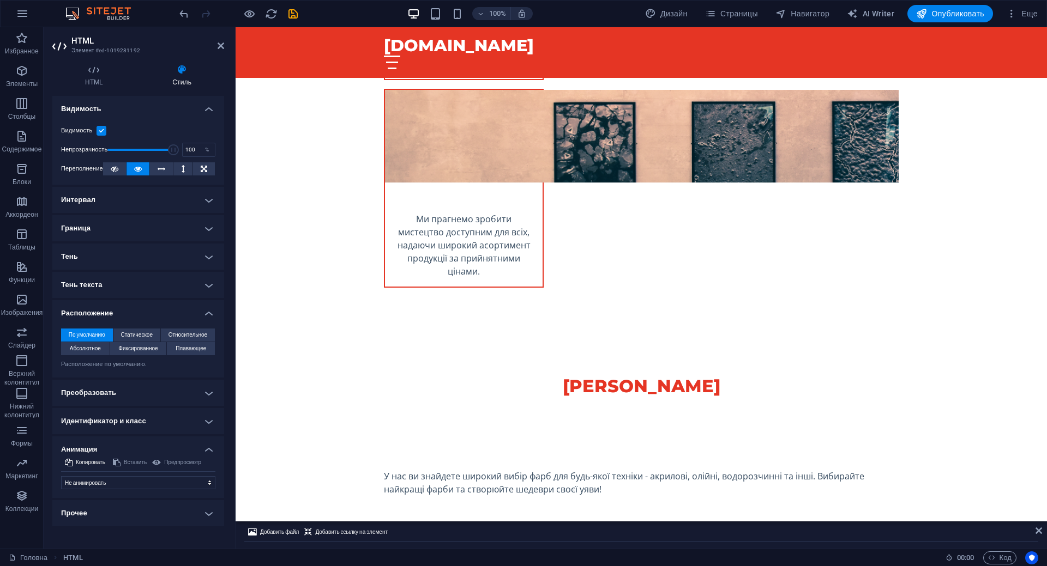
scroll to position [8, 0]
click at [222, 41] on icon at bounding box center [220, 45] width 7 height 9
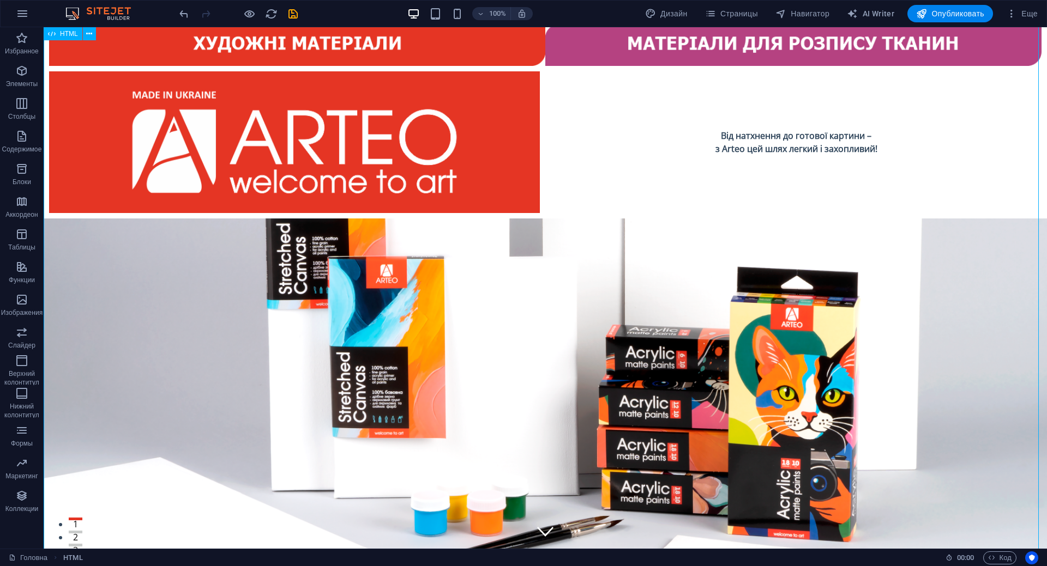
scroll to position [0, 0]
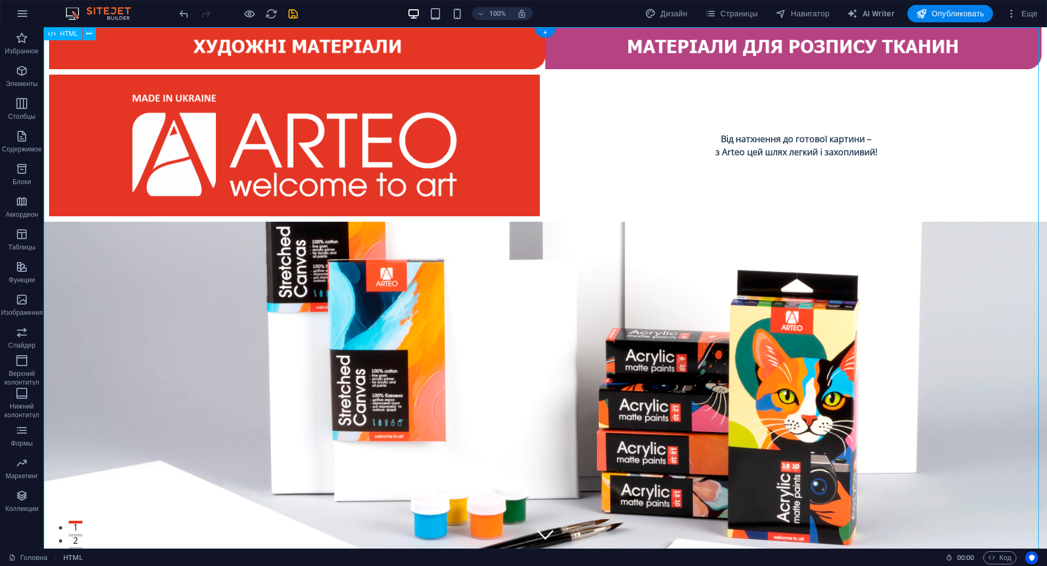
drag, startPoint x: 545, startPoint y: 112, endPoint x: 544, endPoint y: 134, distance: 22.4
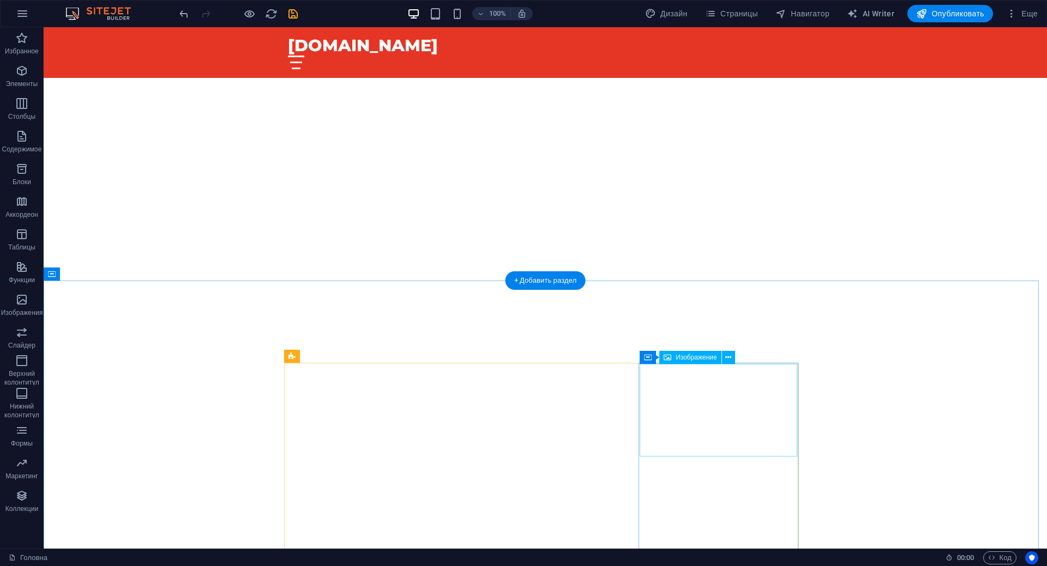
scroll to position [2943, 0]
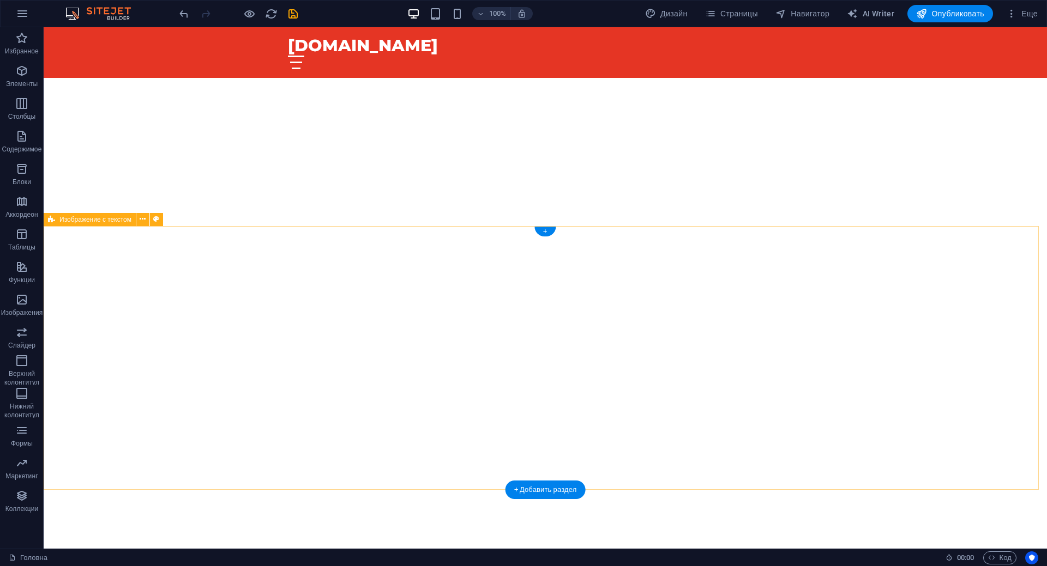
click at [543, 235] on div "+" at bounding box center [544, 232] width 21 height 10
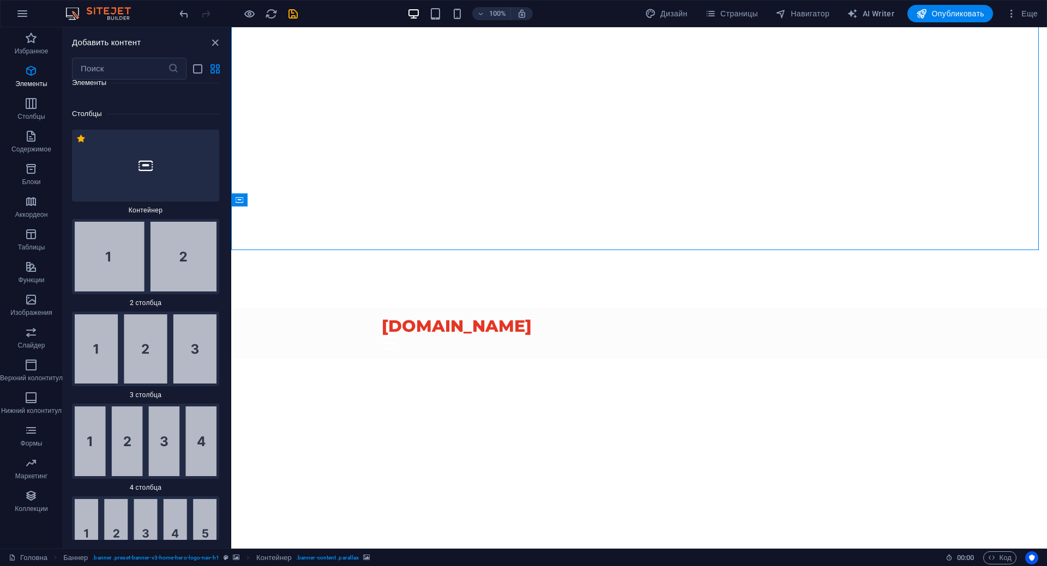
scroll to position [668, 0]
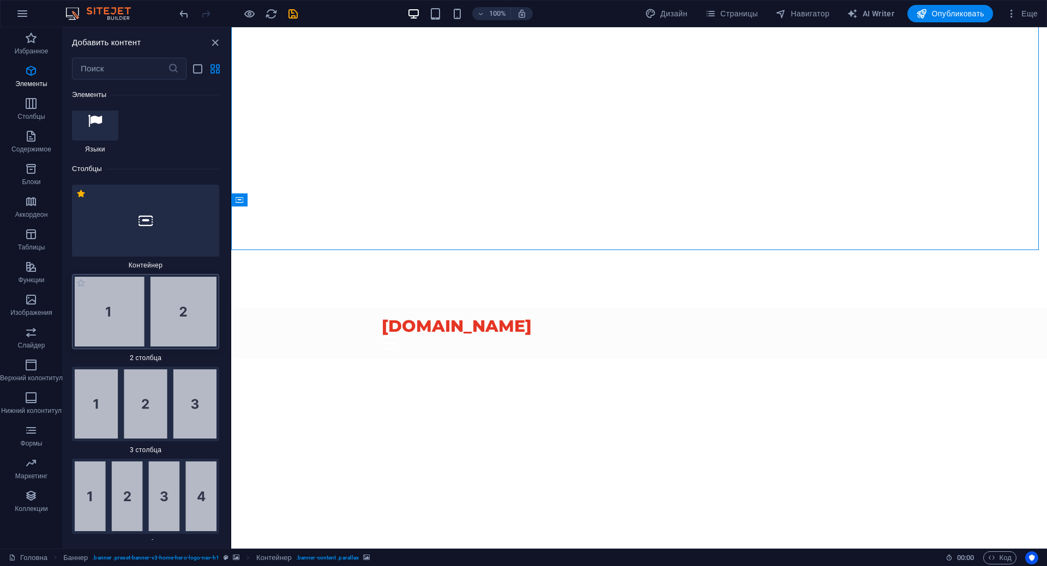
click at [168, 317] on img at bounding box center [146, 312] width 142 height 70
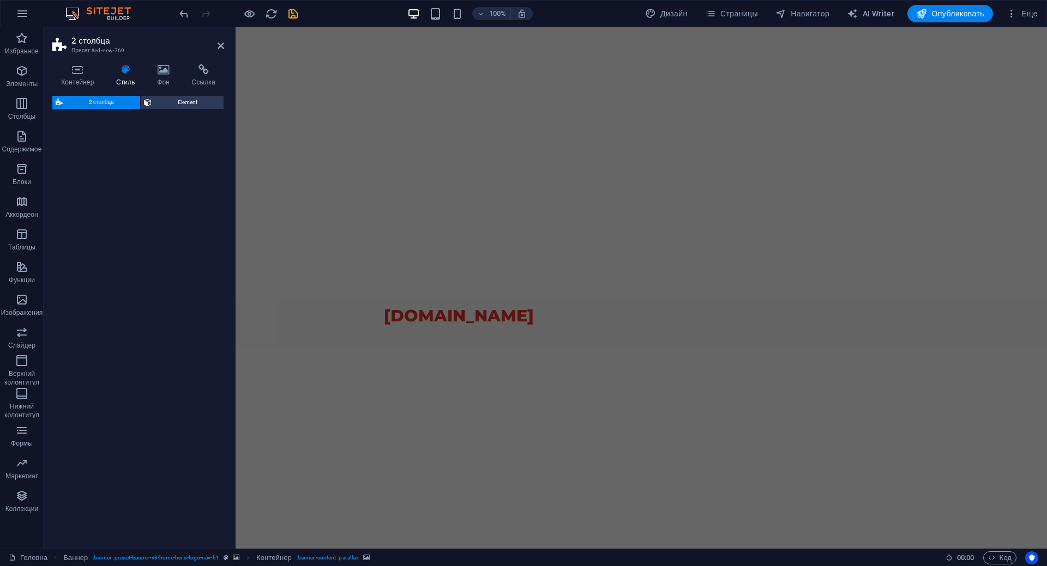
scroll to position [2523, 0]
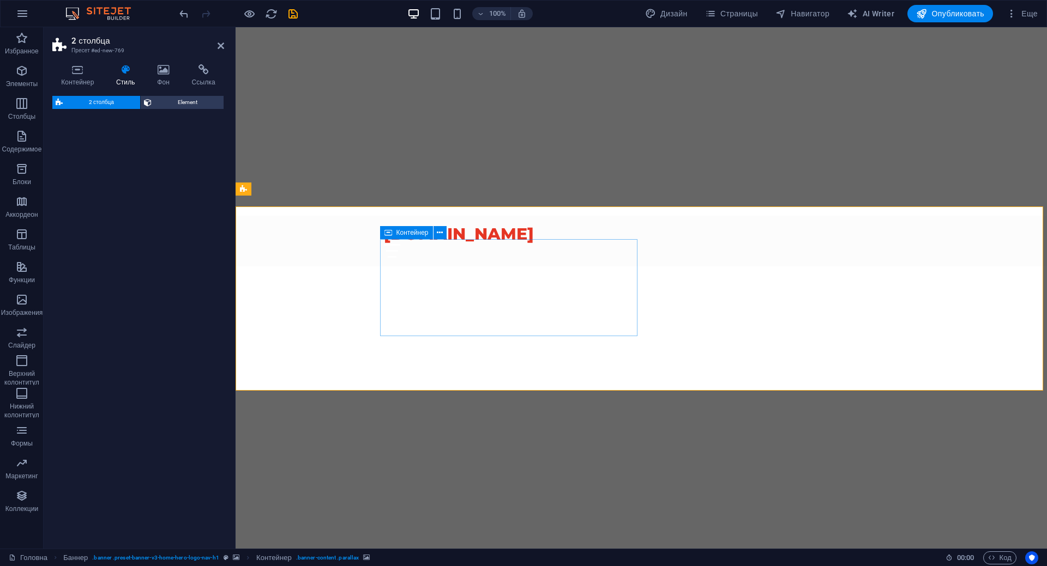
drag, startPoint x: 404, startPoint y: 344, endPoint x: 498, endPoint y: 313, distance: 98.8
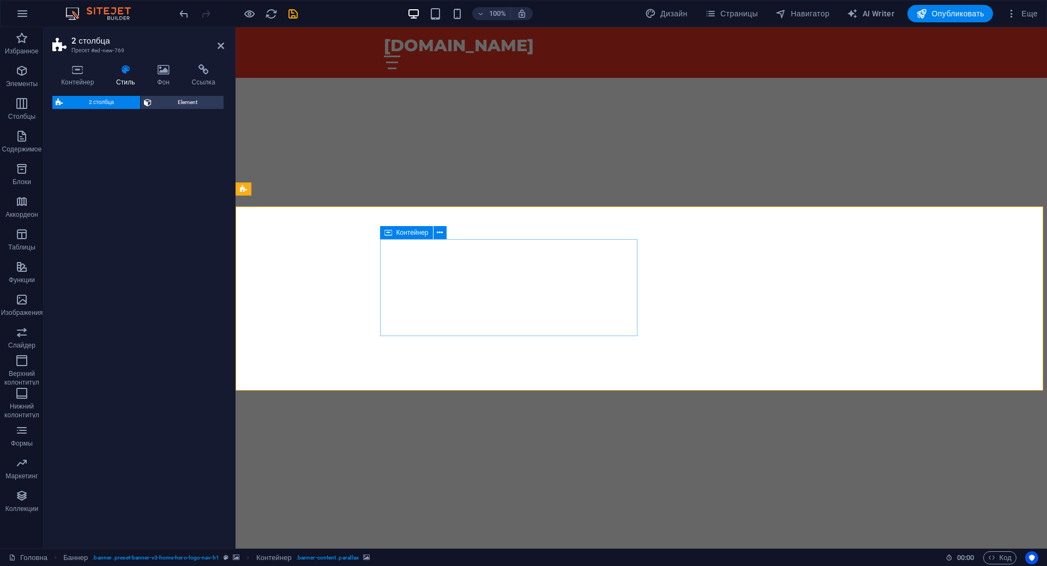
select select "rem"
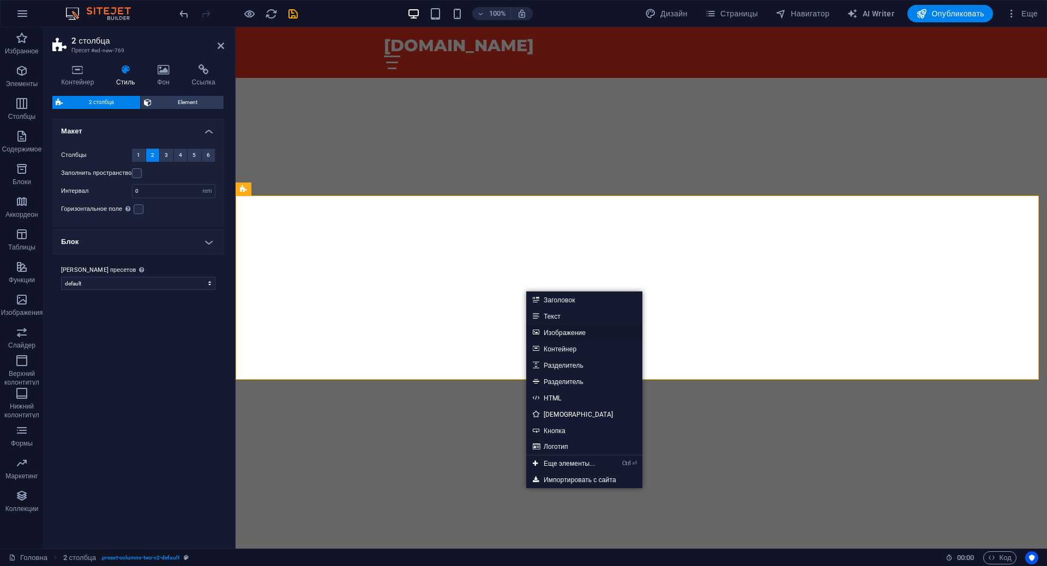
click at [576, 329] on link "Изображение" at bounding box center [584, 332] width 116 height 16
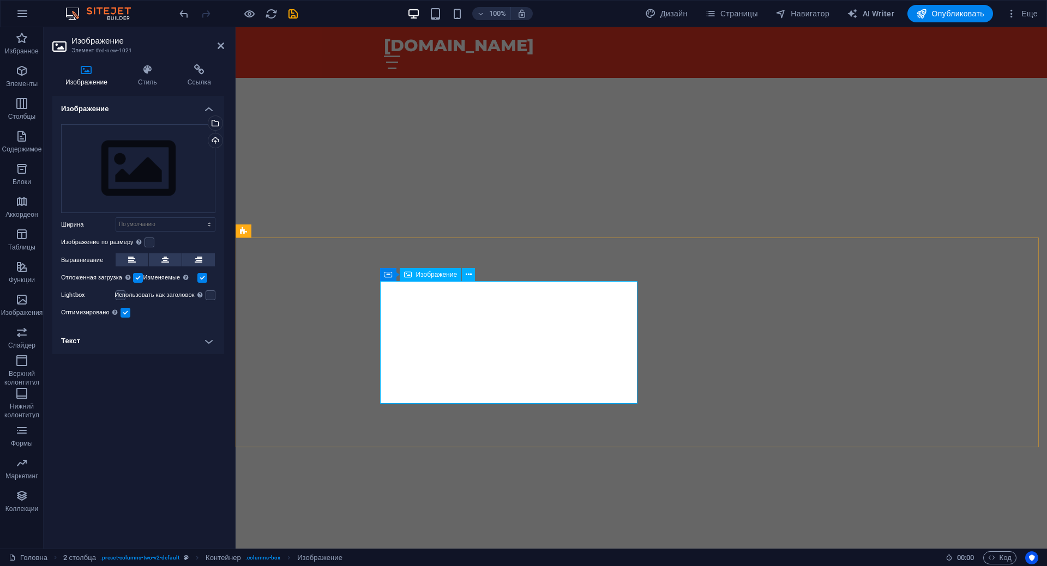
scroll to position [2481, 0]
click at [440, 279] on div "Изображение" at bounding box center [431, 274] width 62 height 13
click at [471, 276] on icon at bounding box center [468, 274] width 6 height 11
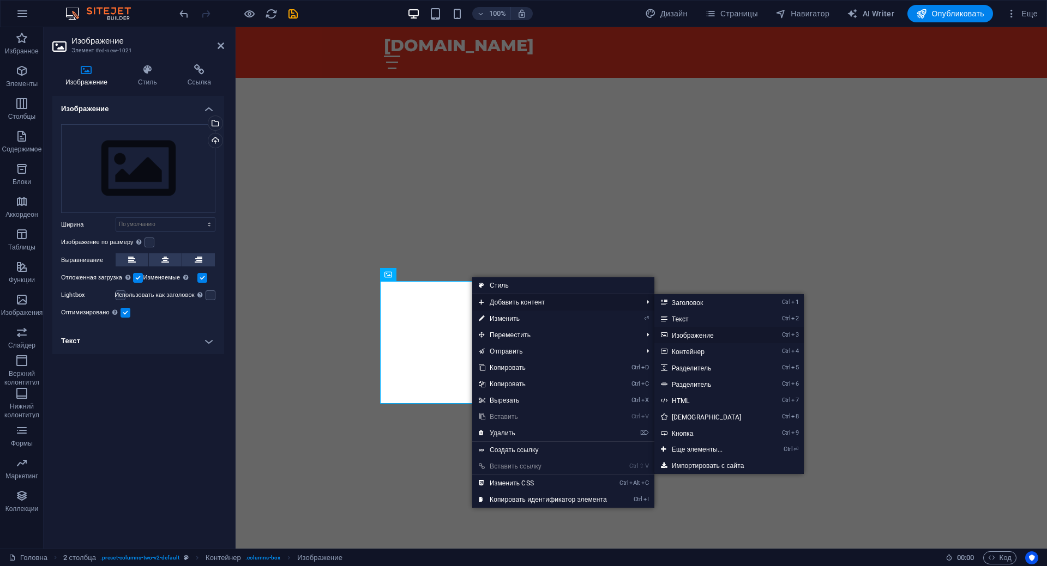
click at [713, 336] on link "Ctrl 3 Изображение" at bounding box center [708, 335] width 109 height 16
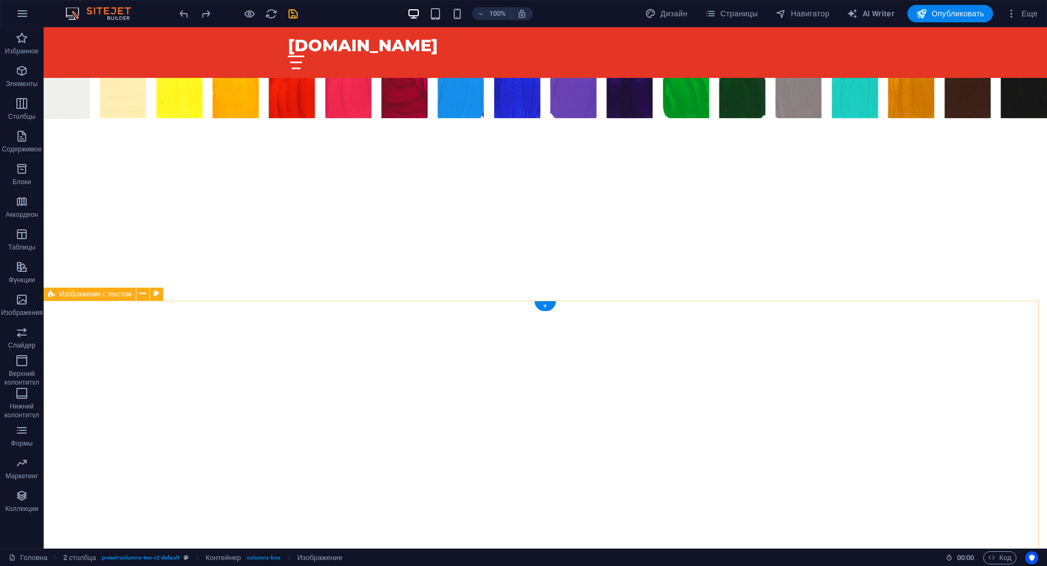
scroll to position [3079, 0]
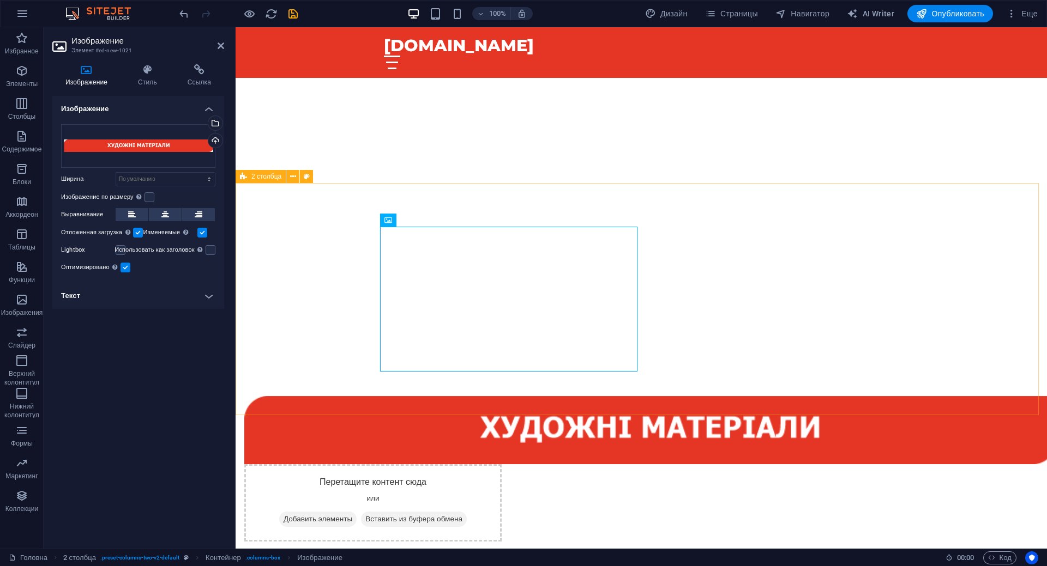
scroll to position [2536, 0]
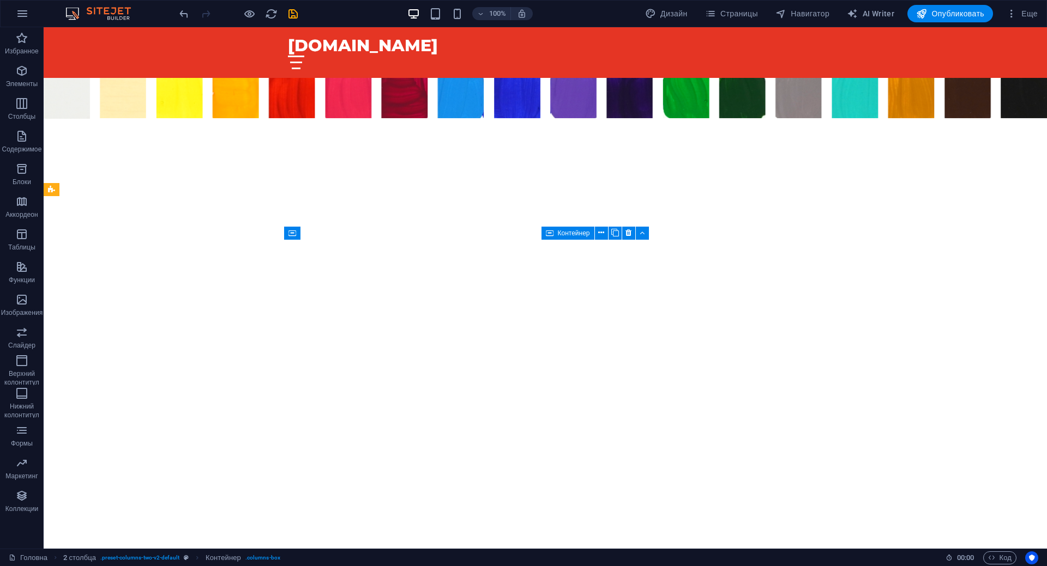
scroll to position [2973, 0]
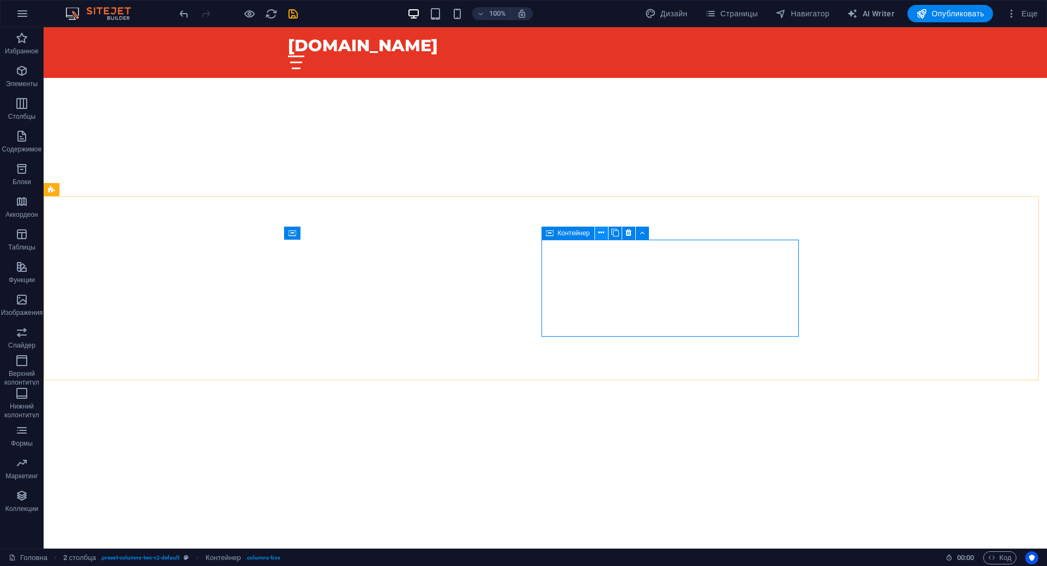
click at [602, 230] on icon at bounding box center [601, 232] width 6 height 11
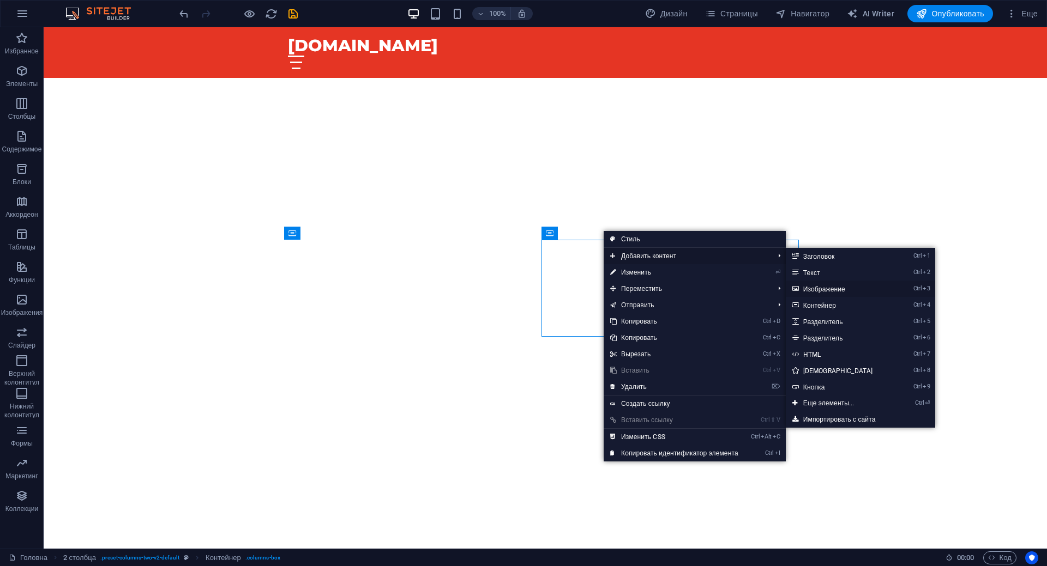
click at [837, 287] on link "Ctrl 3 Изображение" at bounding box center [839, 289] width 109 height 16
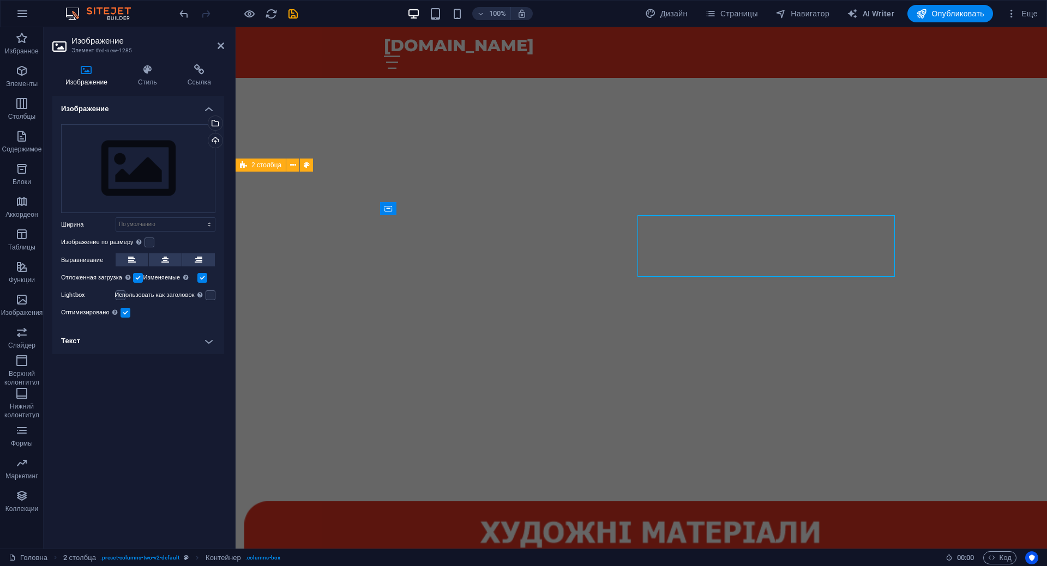
scroll to position [2547, 0]
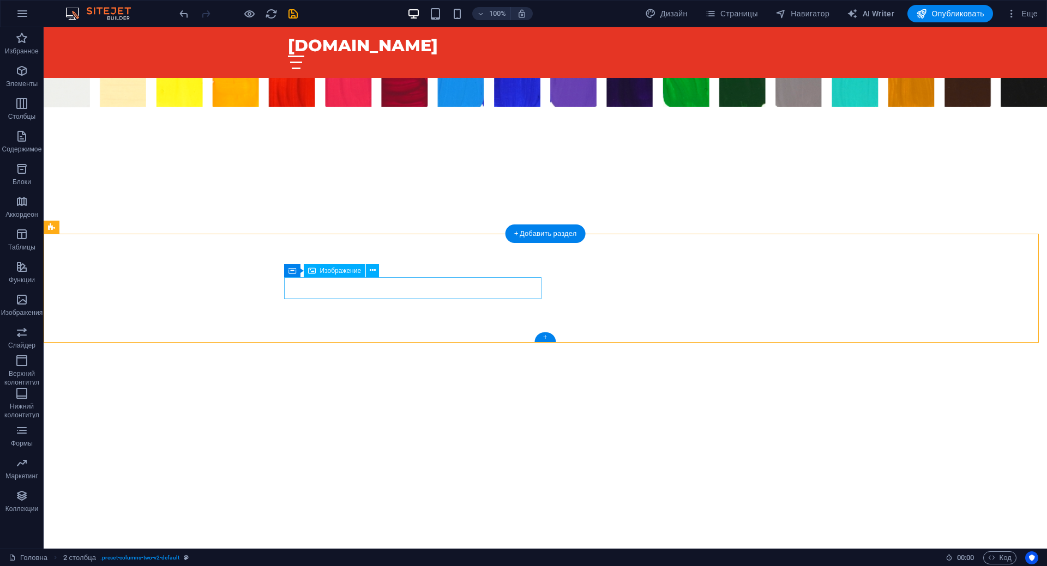
scroll to position [2936, 0]
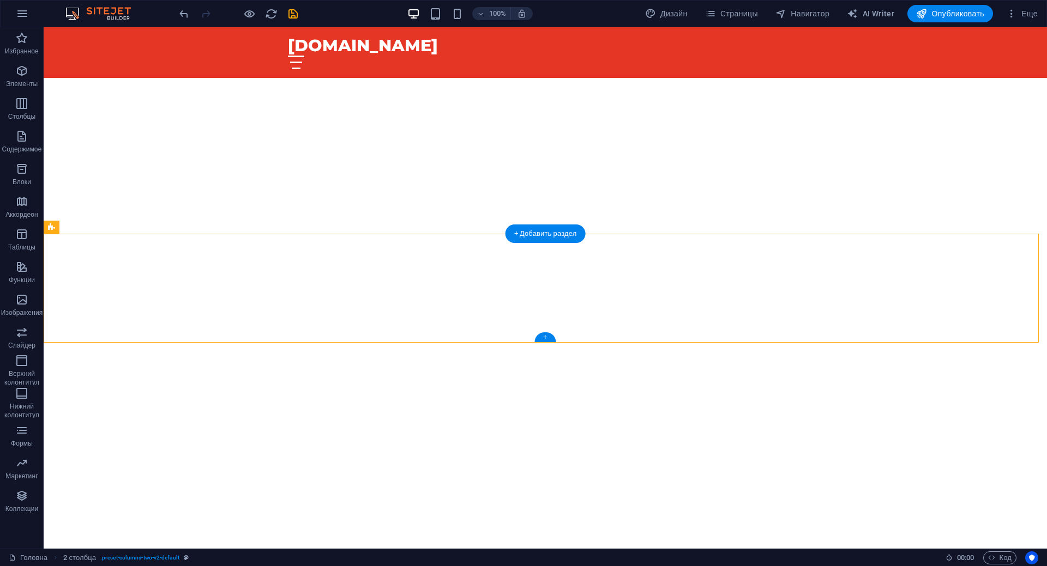
click at [543, 340] on div "+" at bounding box center [544, 337] width 21 height 10
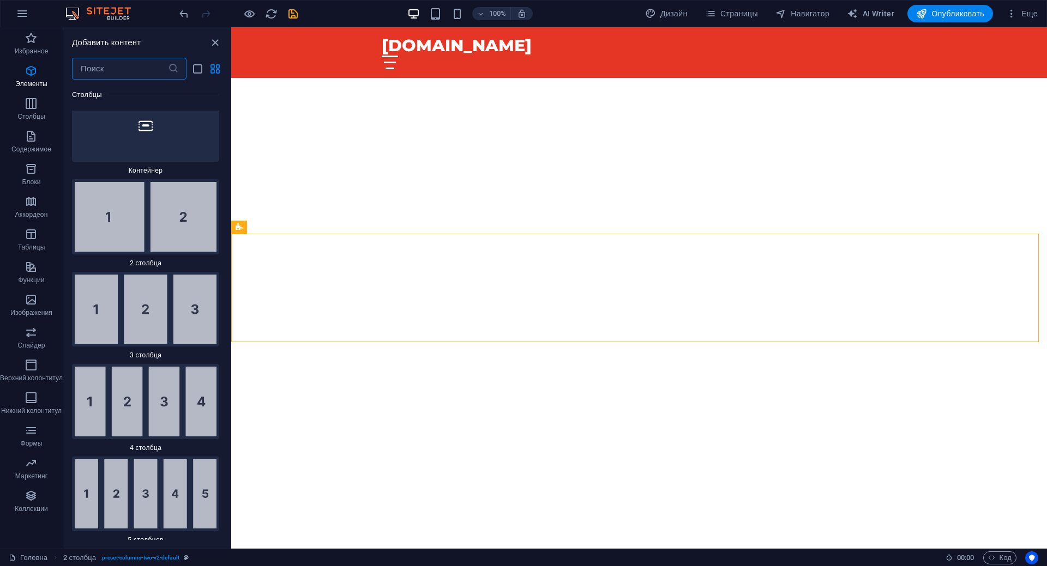
scroll to position [644, 0]
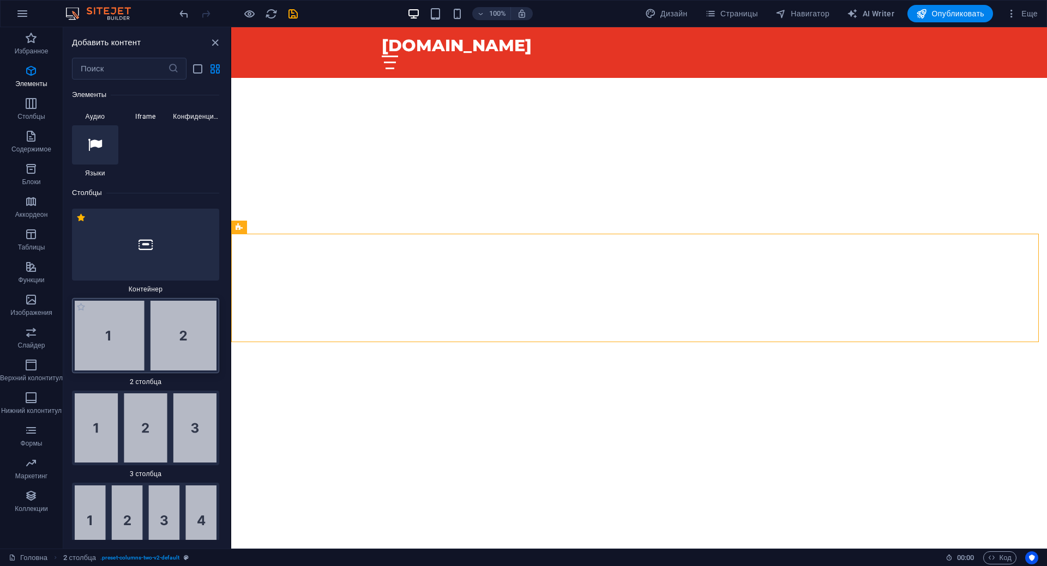
click at [119, 343] on img at bounding box center [146, 336] width 142 height 70
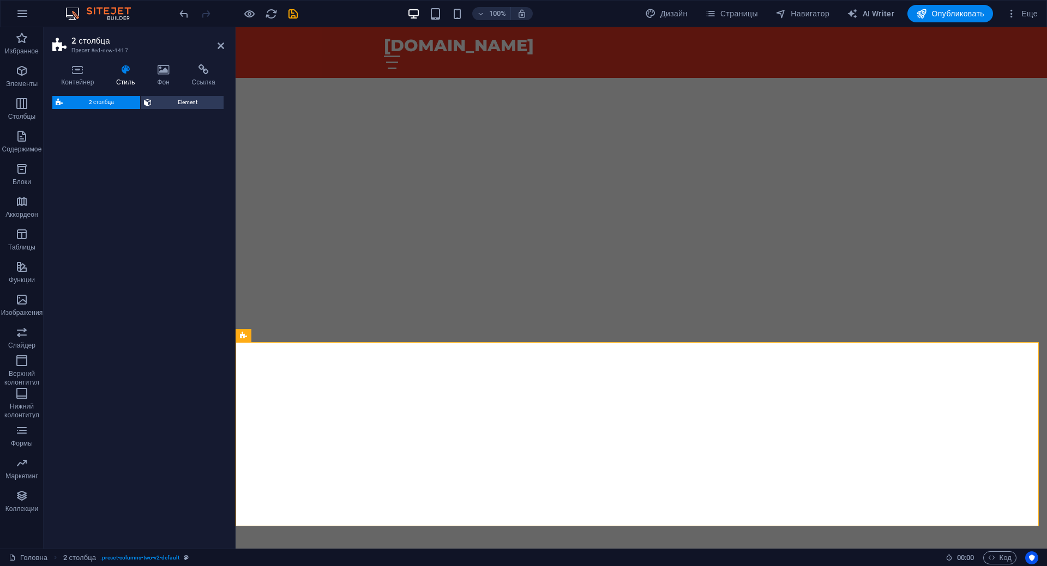
select select "rem"
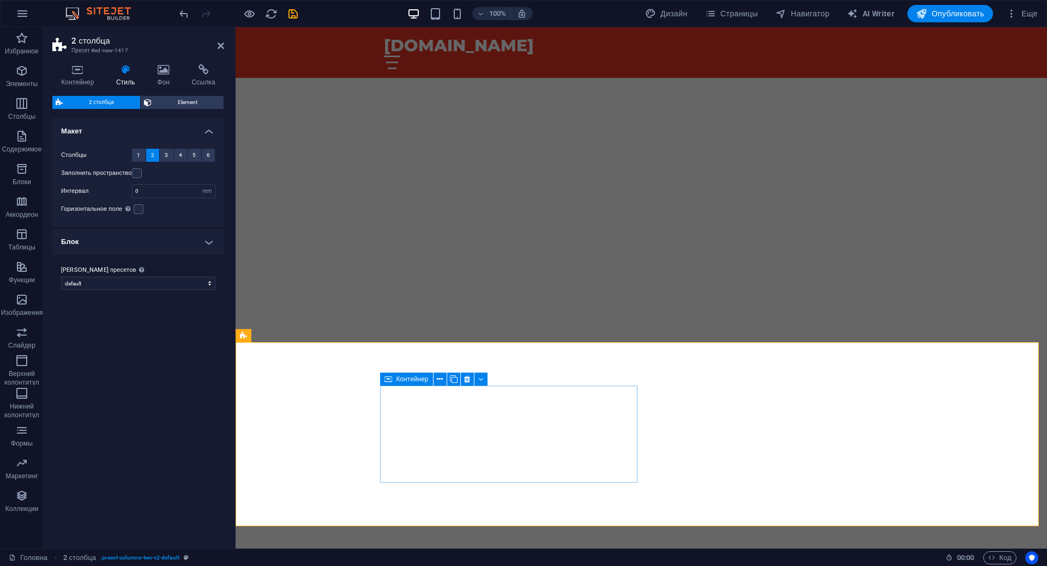
scroll to position [2485, 0]
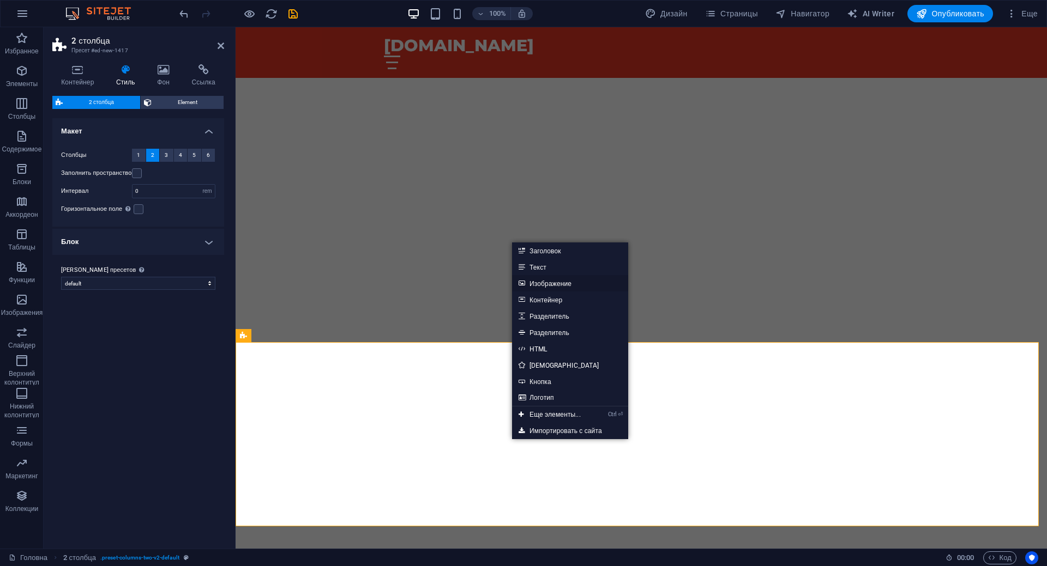
click at [564, 284] on link "Изображение" at bounding box center [570, 283] width 116 height 16
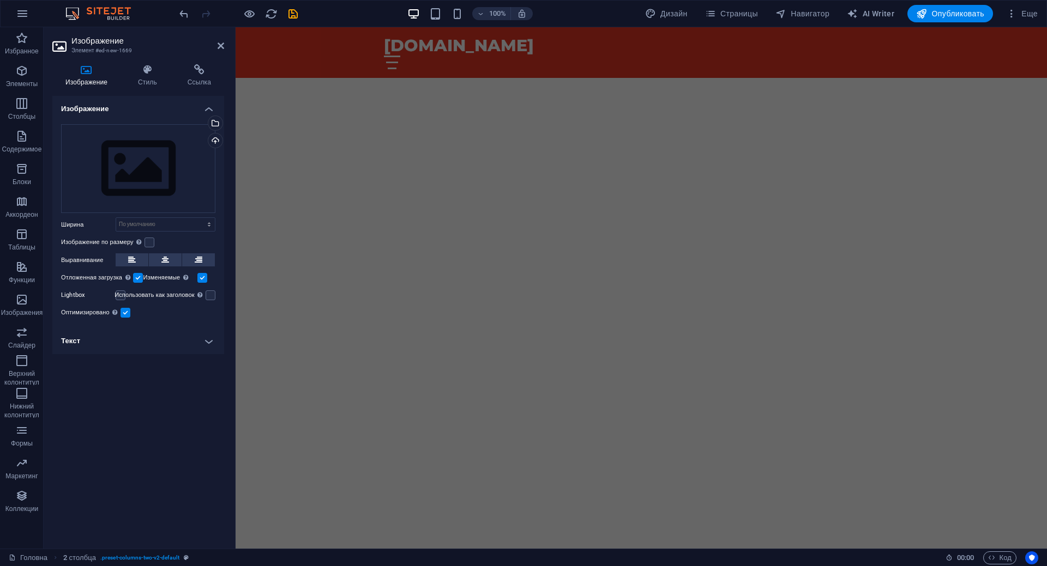
scroll to position [2614, 0]
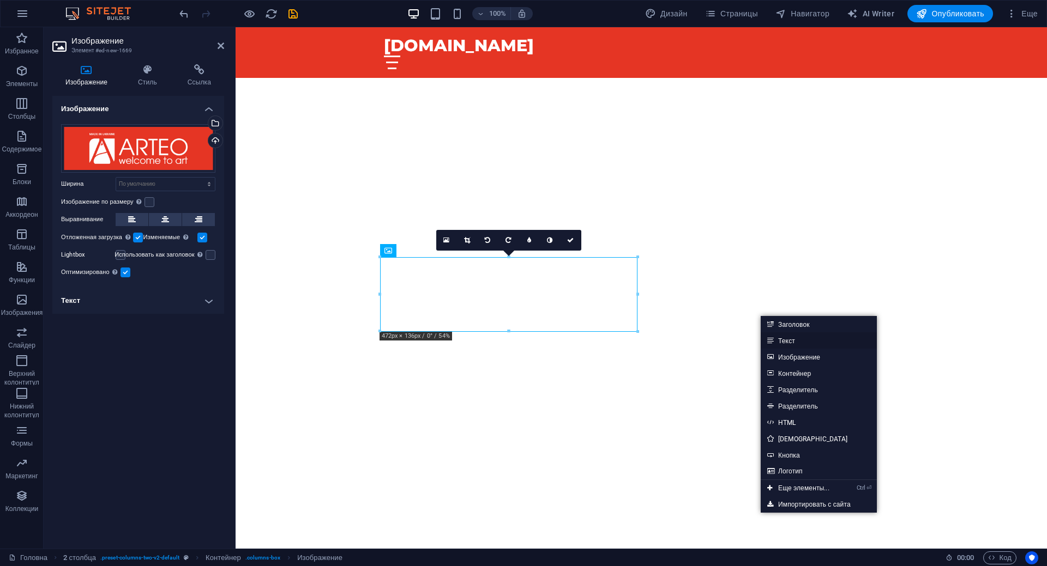
click at [795, 341] on link "Текст" at bounding box center [818, 340] width 116 height 16
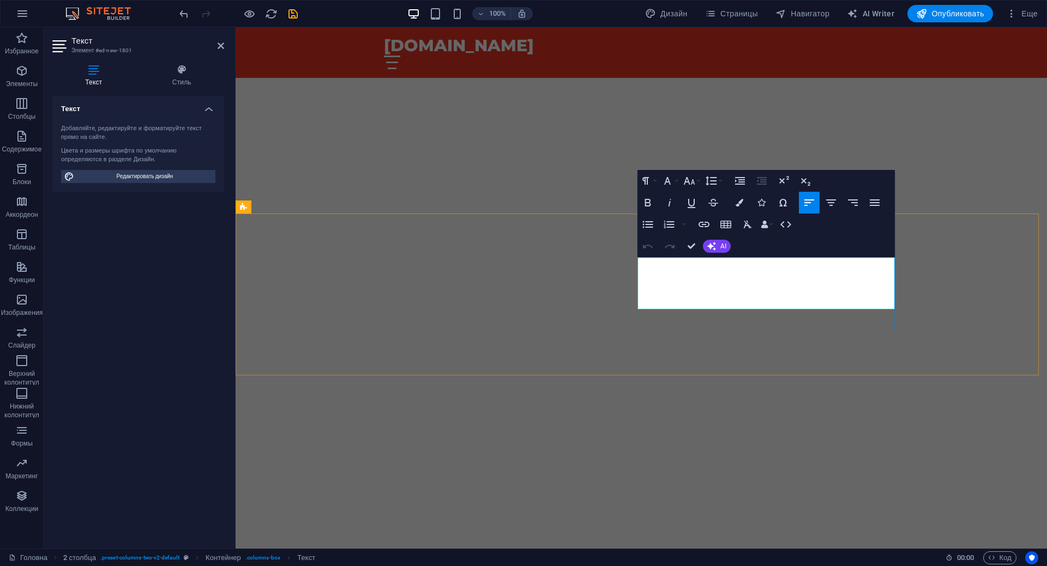
scroll to position [235, 2]
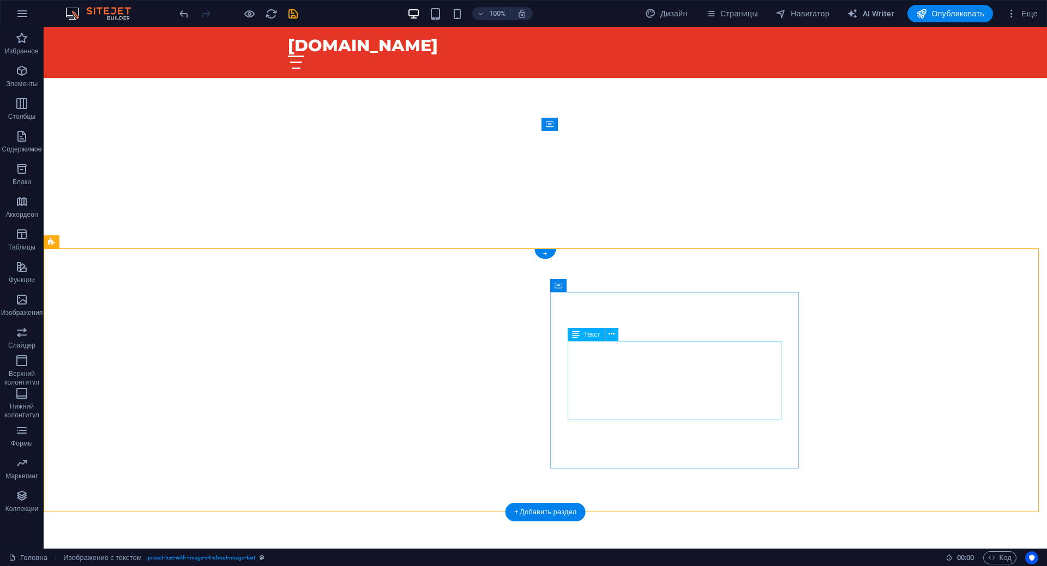
scroll to position [3066, 0]
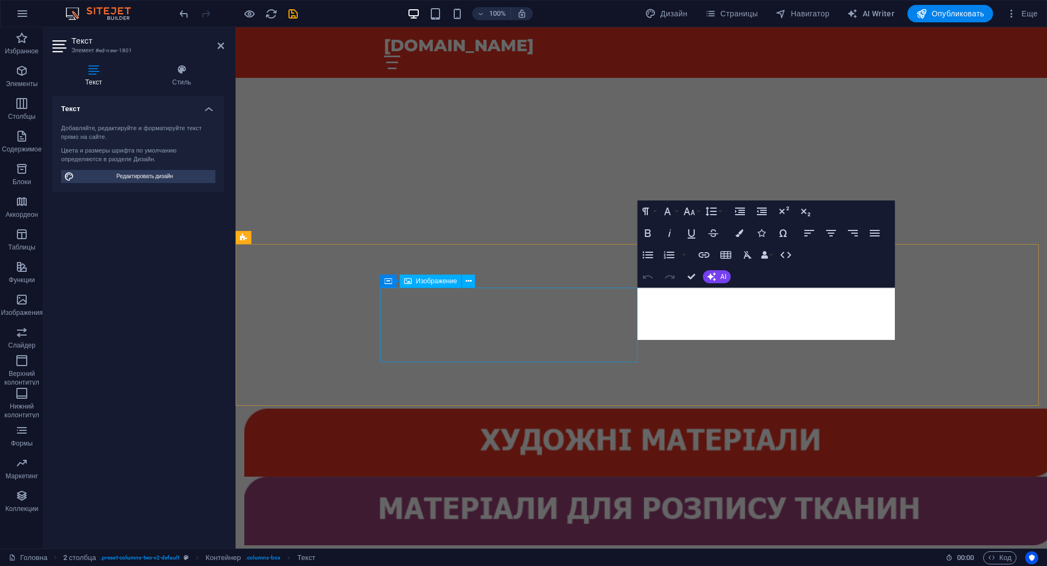
scroll to position [2584, 0]
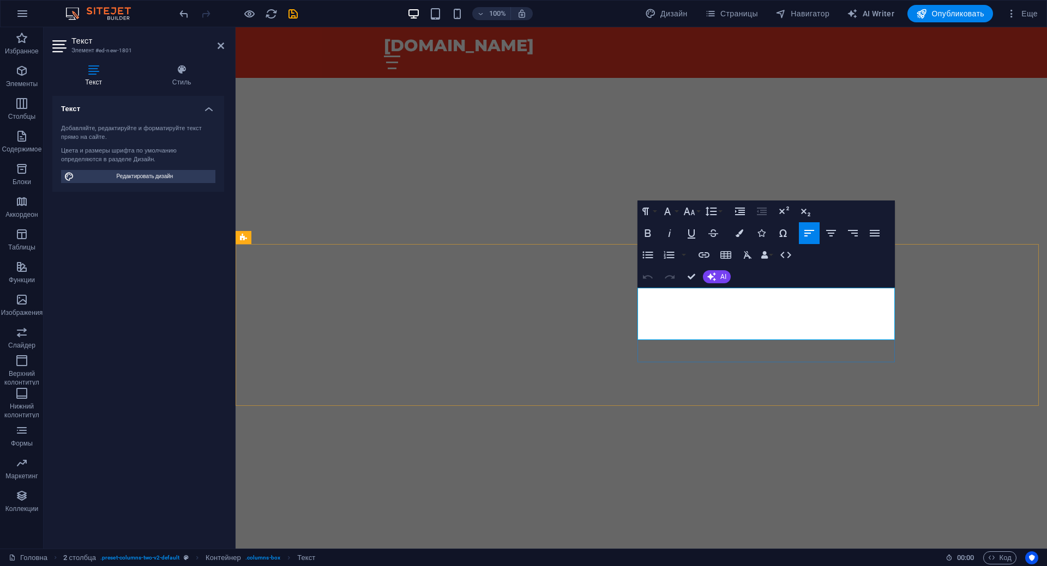
drag, startPoint x: 649, startPoint y: 313, endPoint x: 842, endPoint y: 331, distance: 193.7
click at [833, 240] on icon "button" at bounding box center [830, 233] width 13 height 13
drag, startPoint x: 692, startPoint y: 335, endPoint x: 713, endPoint y: 336, distance: 21.3
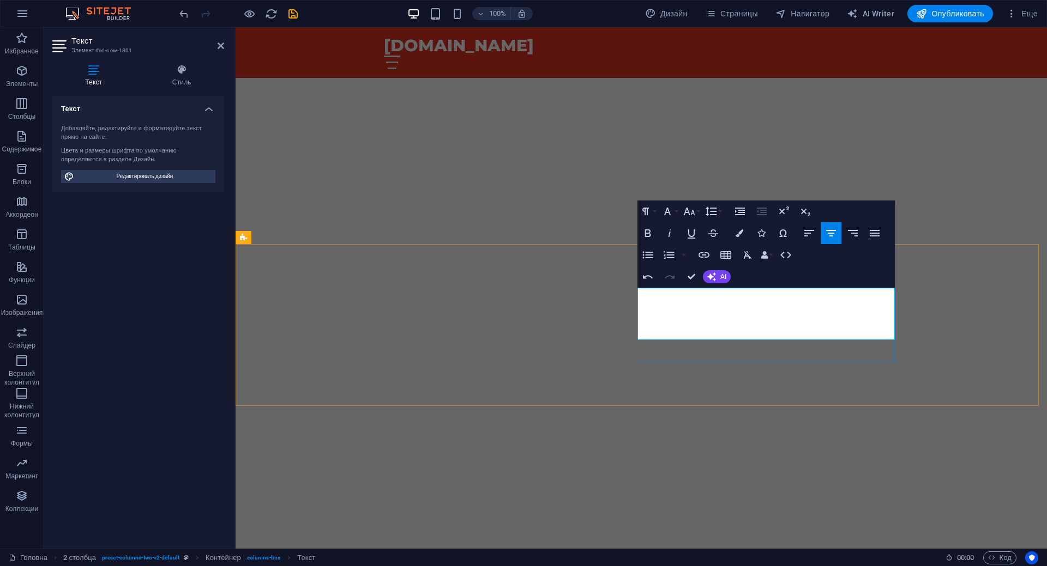
click at [646, 236] on icon "button" at bounding box center [647, 233] width 13 height 13
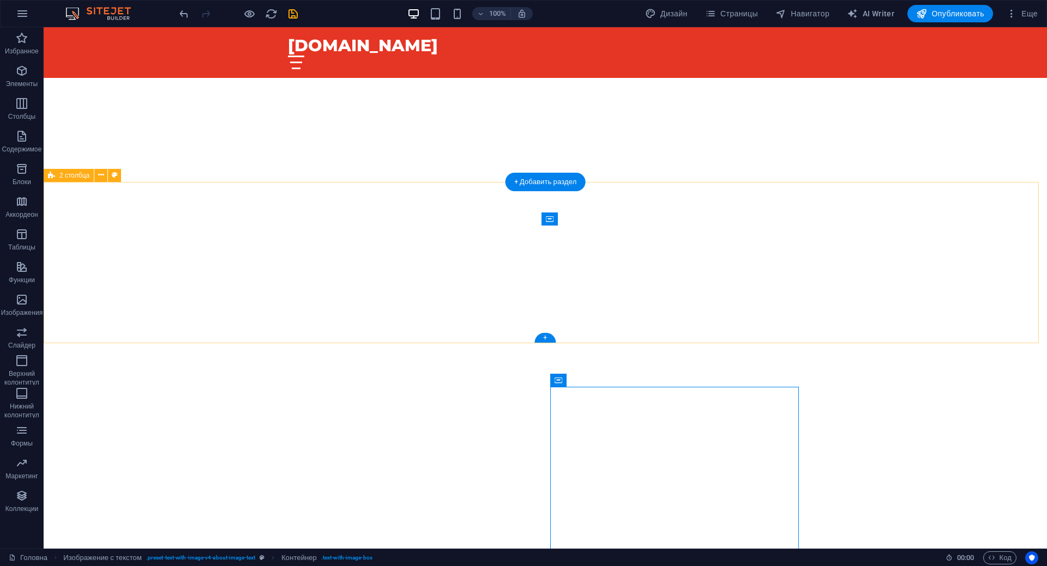
scroll to position [3143, 0]
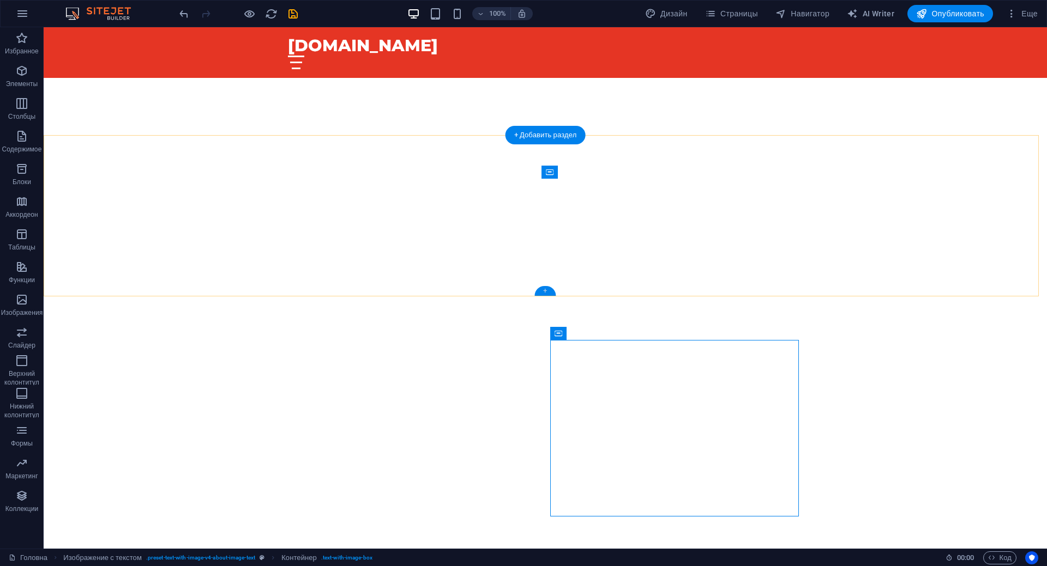
click at [542, 294] on div "+" at bounding box center [544, 291] width 21 height 10
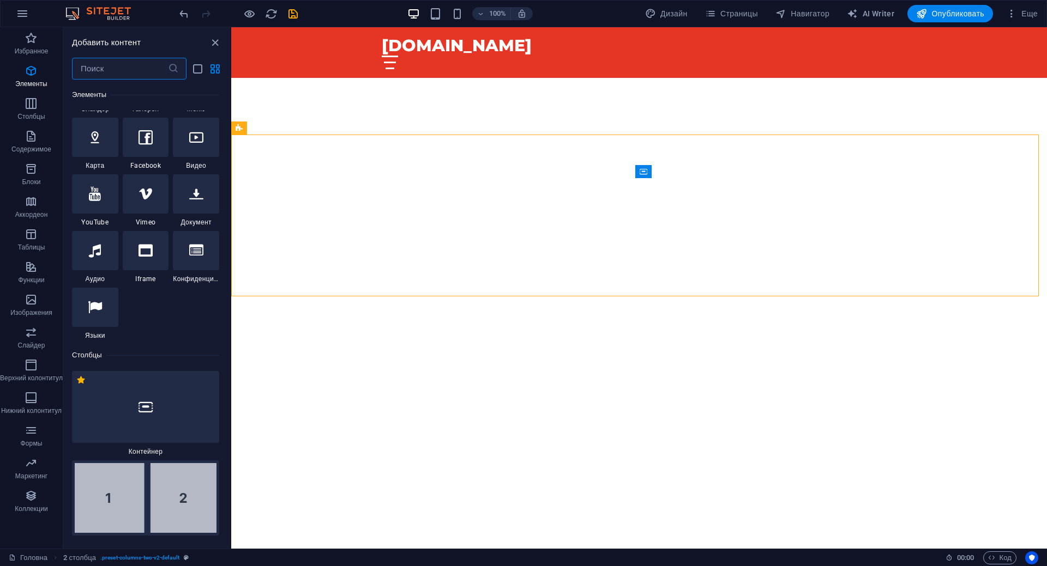
scroll to position [481, 0]
click at [153, 506] on img at bounding box center [146, 499] width 142 height 70
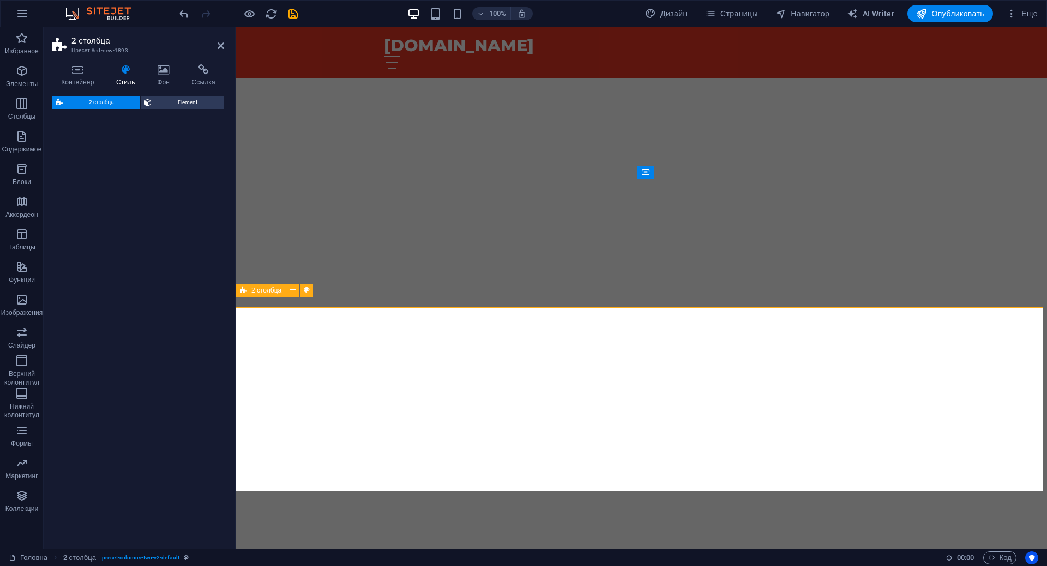
select select "rem"
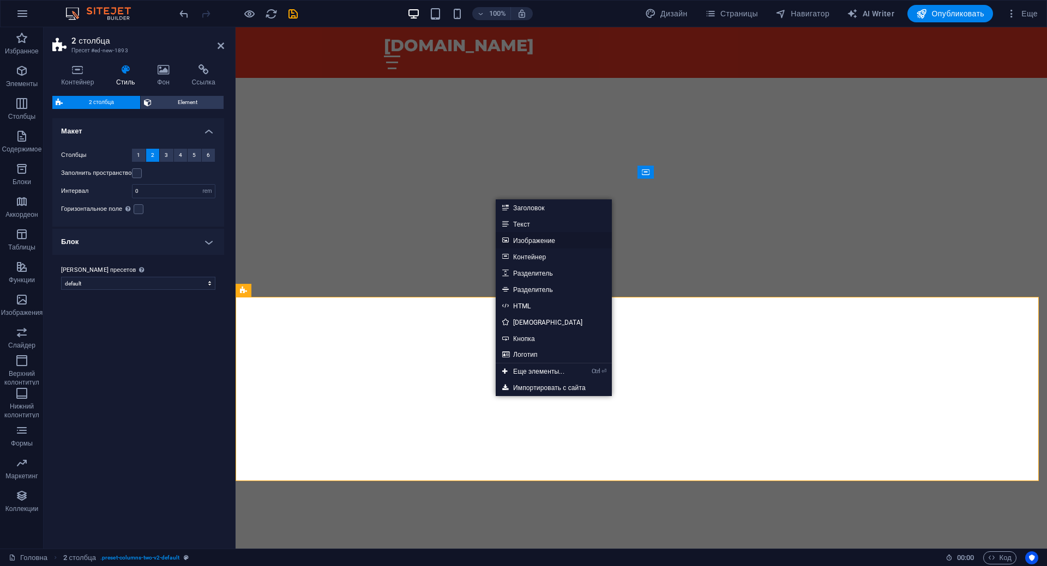
click at [563, 240] on link "Изображение" at bounding box center [553, 240] width 116 height 16
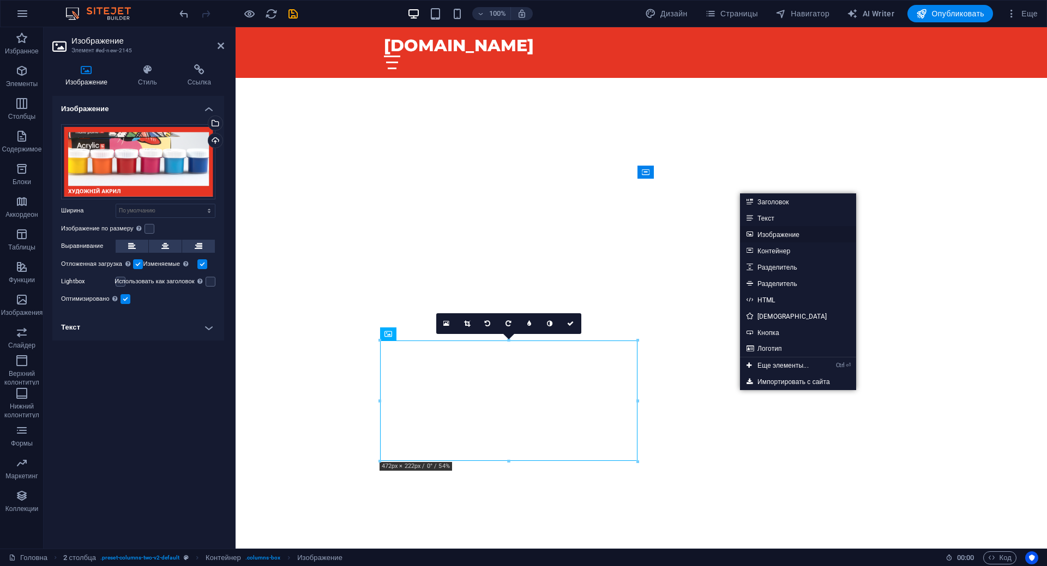
click at [790, 235] on link "Изображение" at bounding box center [798, 234] width 116 height 16
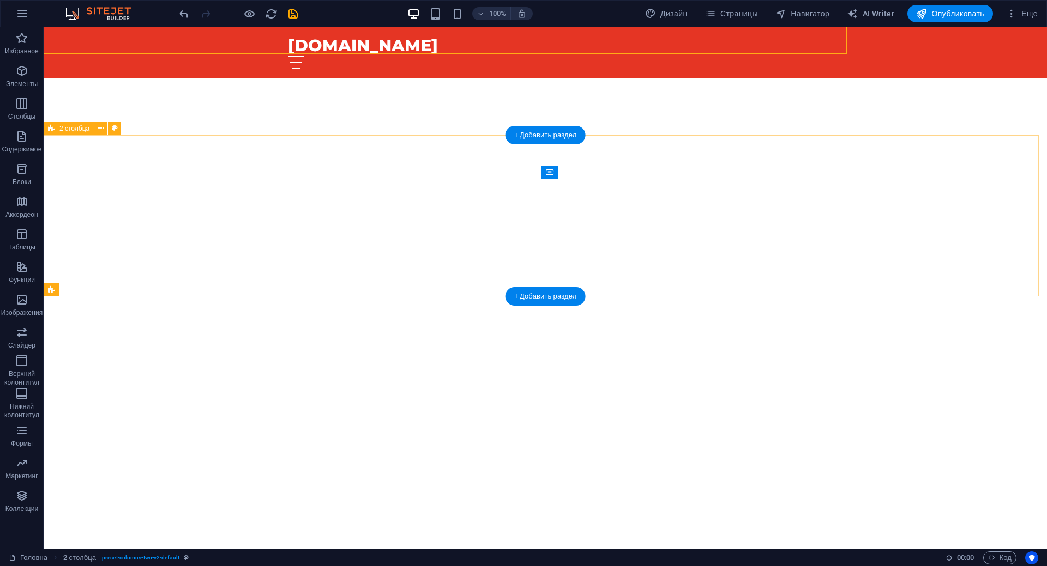
scroll to position [3143, 0]
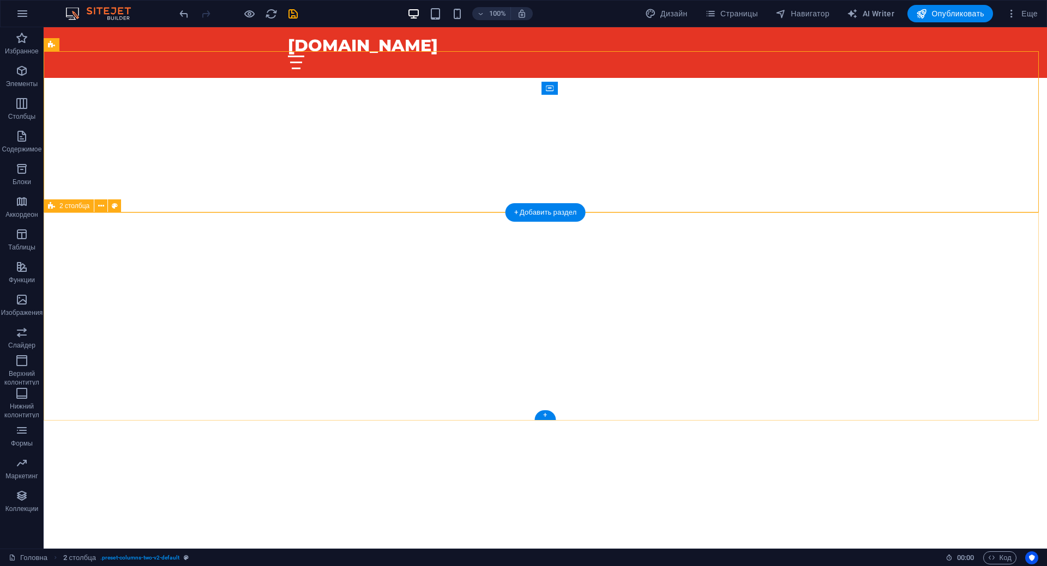
scroll to position [3361, 0]
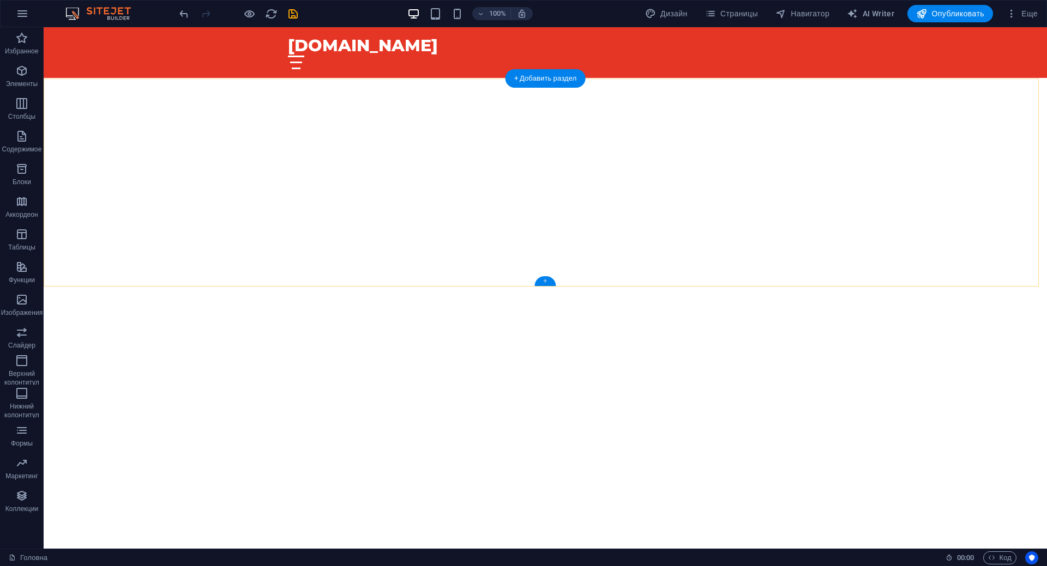
click at [548, 286] on div "+" at bounding box center [544, 281] width 21 height 10
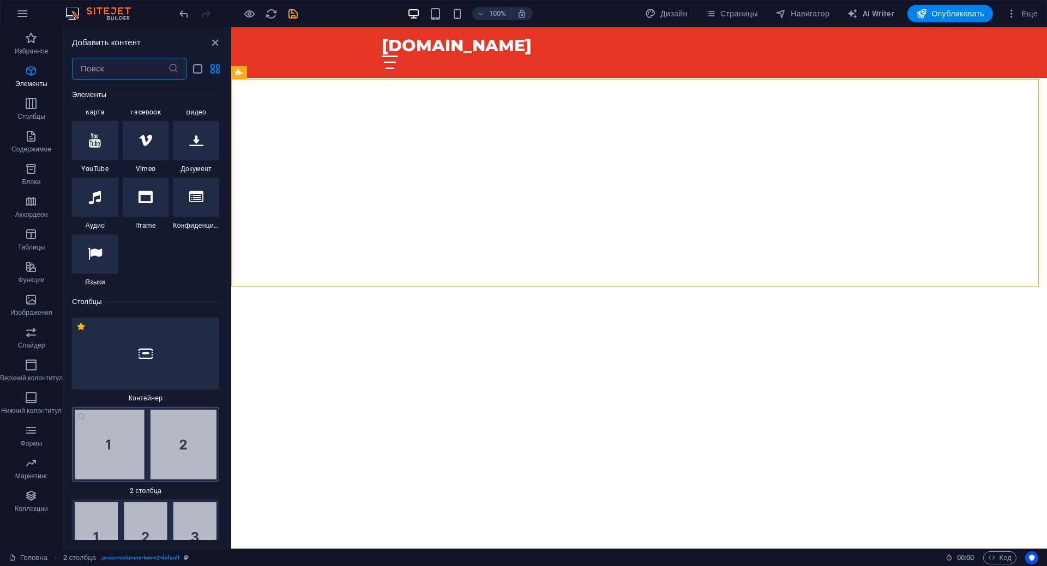
scroll to position [644, 0]
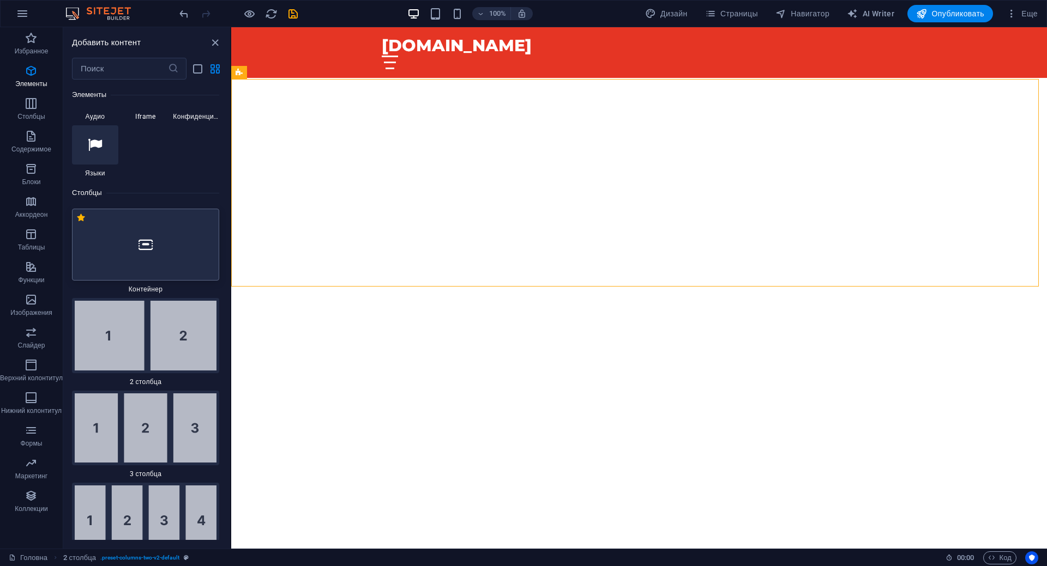
click at [157, 247] on div at bounding box center [145, 245] width 147 height 72
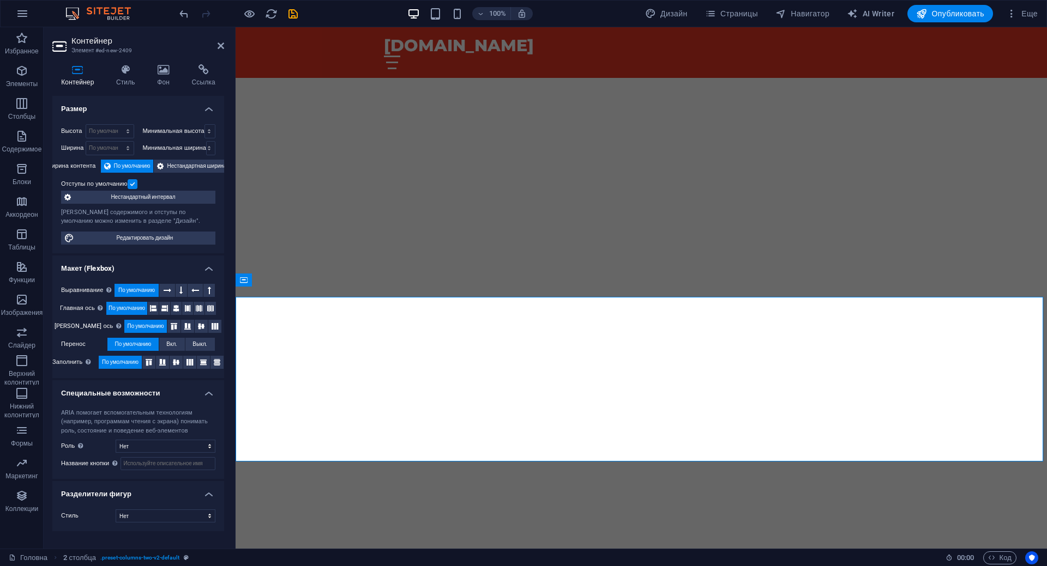
scroll to position [2911, 0]
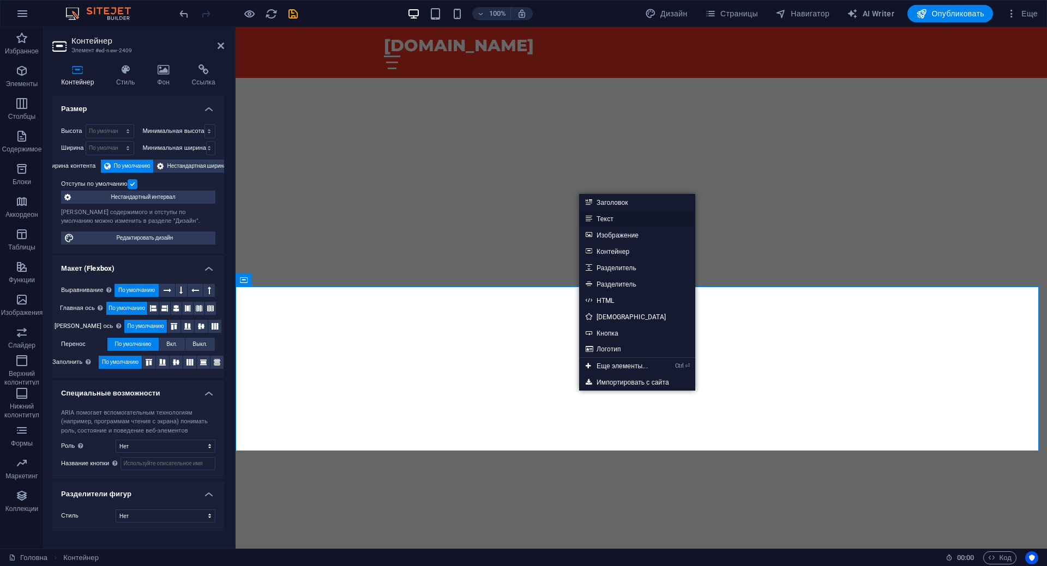
click at [609, 220] on link "Текст" at bounding box center [637, 218] width 116 height 16
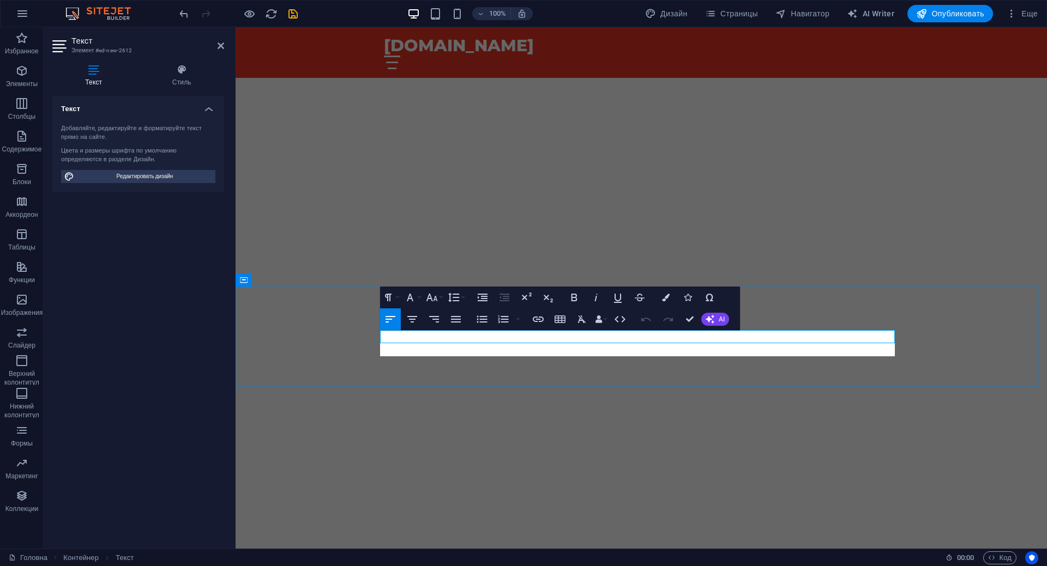
scroll to position [1396, 2]
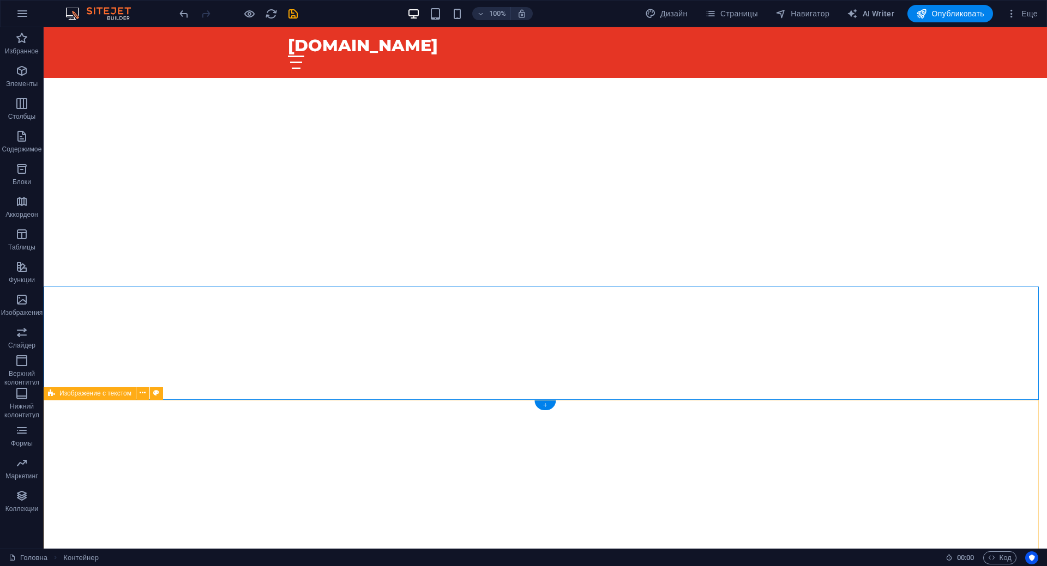
scroll to position [3361, 0]
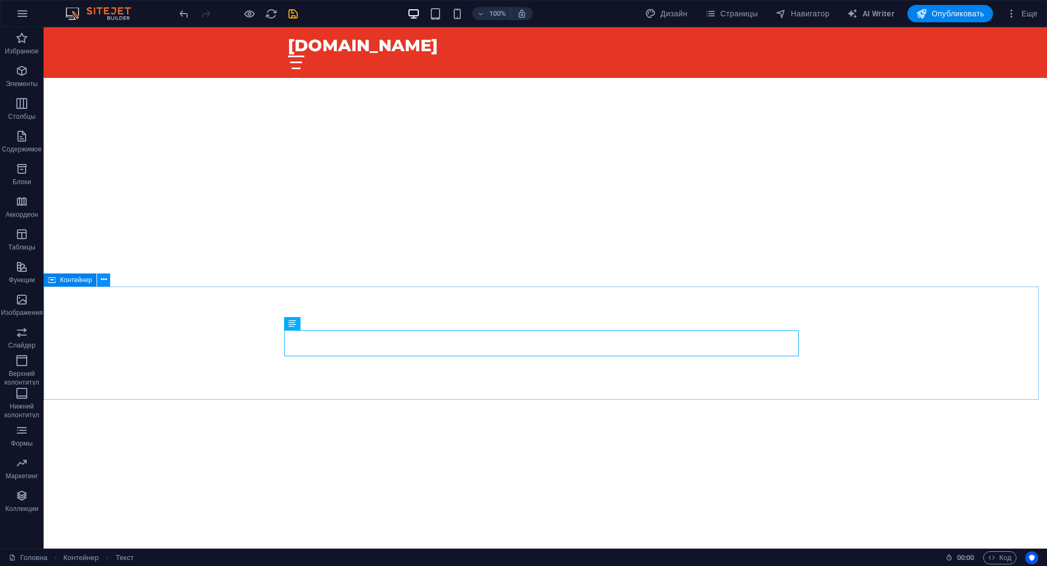
click at [108, 283] on button at bounding box center [103, 280] width 13 height 13
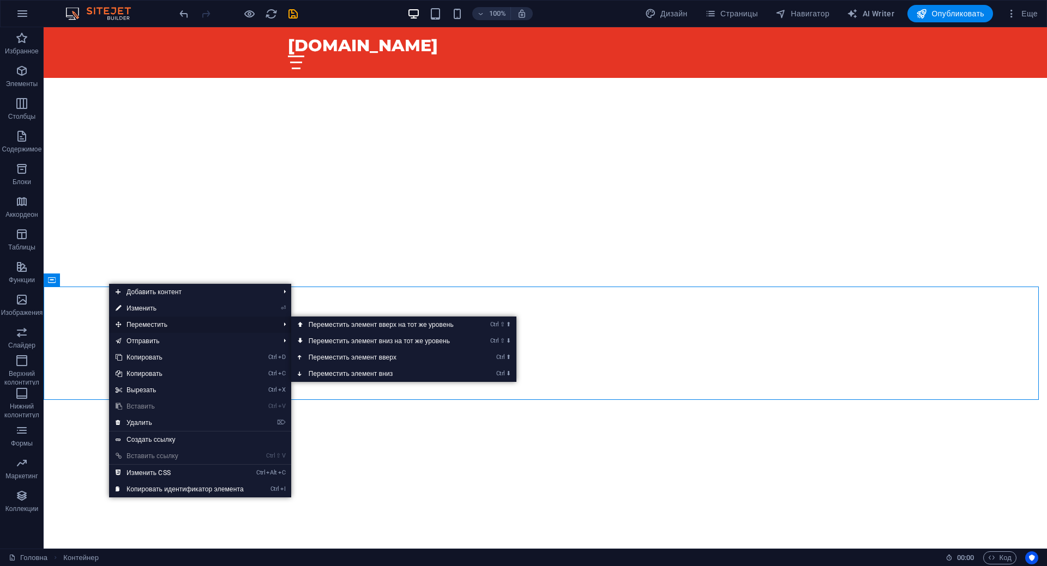
click at [135, 319] on span "Переместить" at bounding box center [192, 325] width 166 height 16
click at [406, 323] on link "Ctrl ⇧ ⬆ Переместить элемент вверх на тот же уровень" at bounding box center [383, 325] width 184 height 16
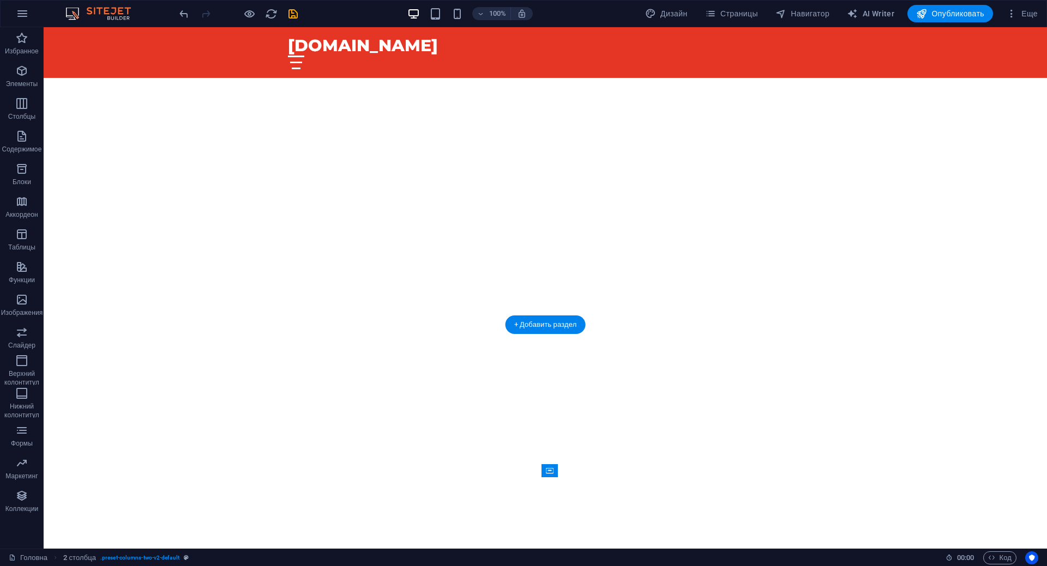
scroll to position [2707, 0]
click at [943, 21] on div "100% Дизайн Страницы Навигатор AI Writer Опубликовать Еще" at bounding box center [523, 14] width 1045 height 26
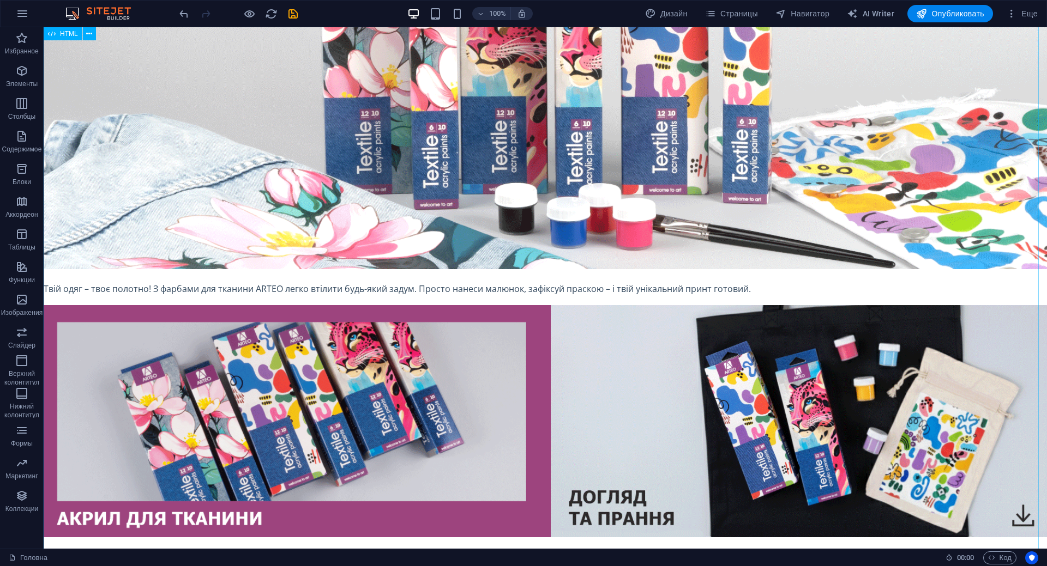
scroll to position [1454, 0]
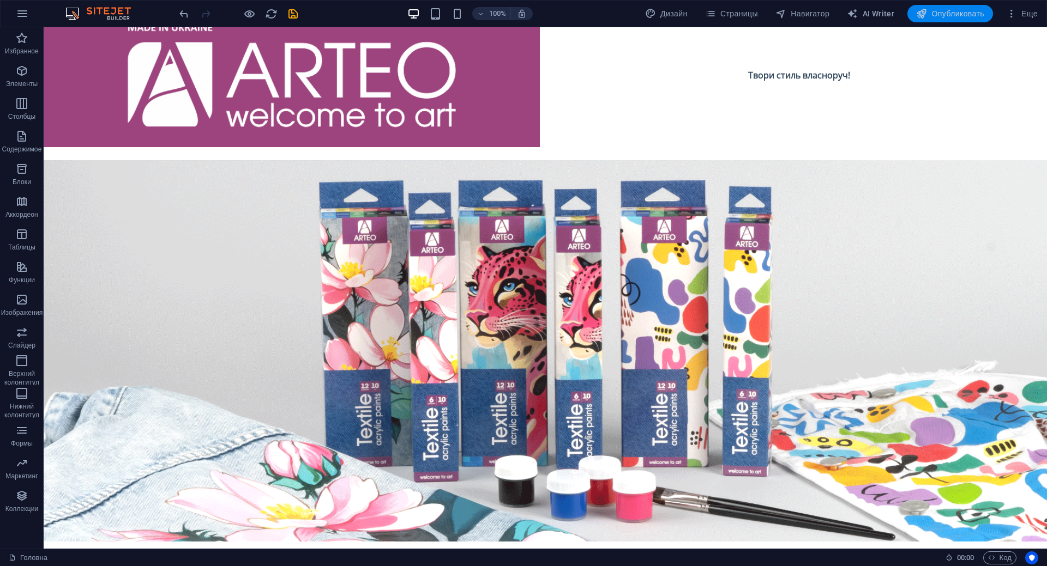
click at [936, 21] on button "Опубликовать" at bounding box center [950, 13] width 86 height 17
checkbox input "false"
